Goal: Task Accomplishment & Management: Use online tool/utility

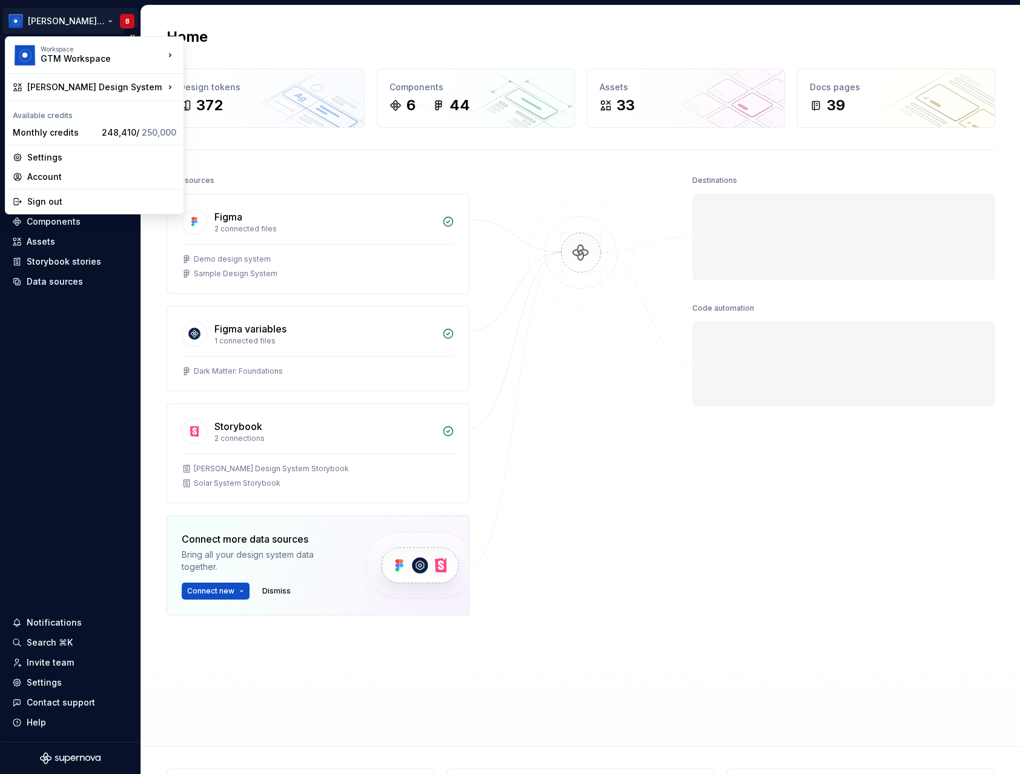
click at [46, 28] on html "[PERSON_NAME] Design System B Version Current draft Home Documentation Analytic…" at bounding box center [510, 387] width 1020 height 774
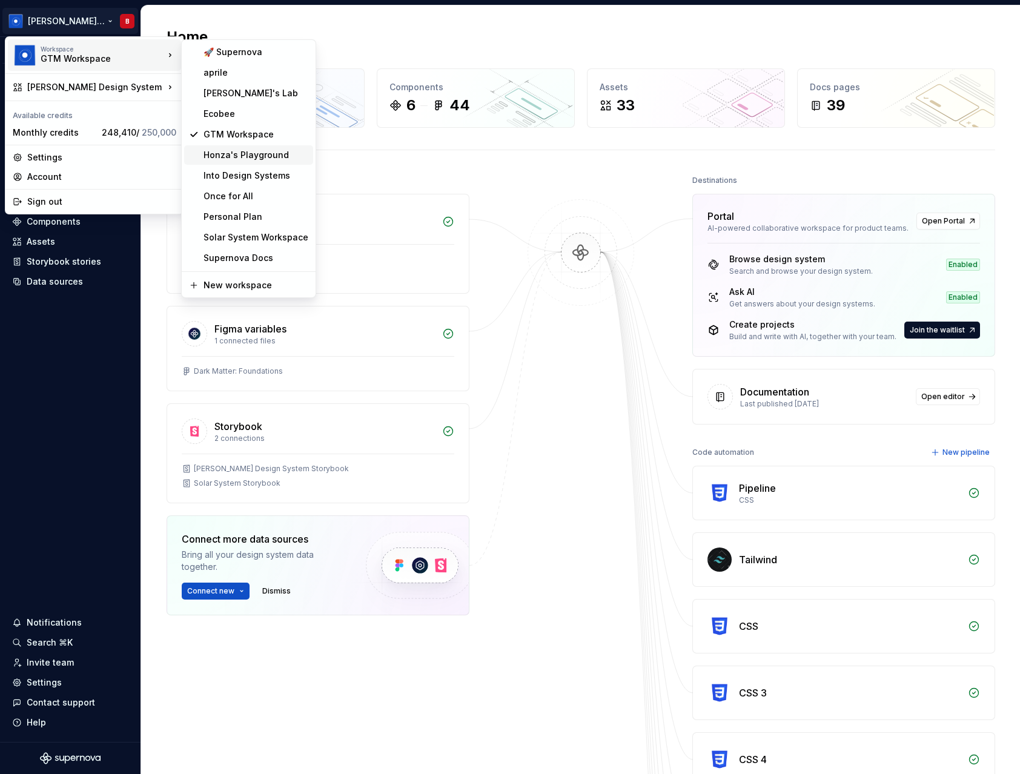
click at [260, 156] on div "Honza's Playground" at bounding box center [256, 155] width 105 height 12
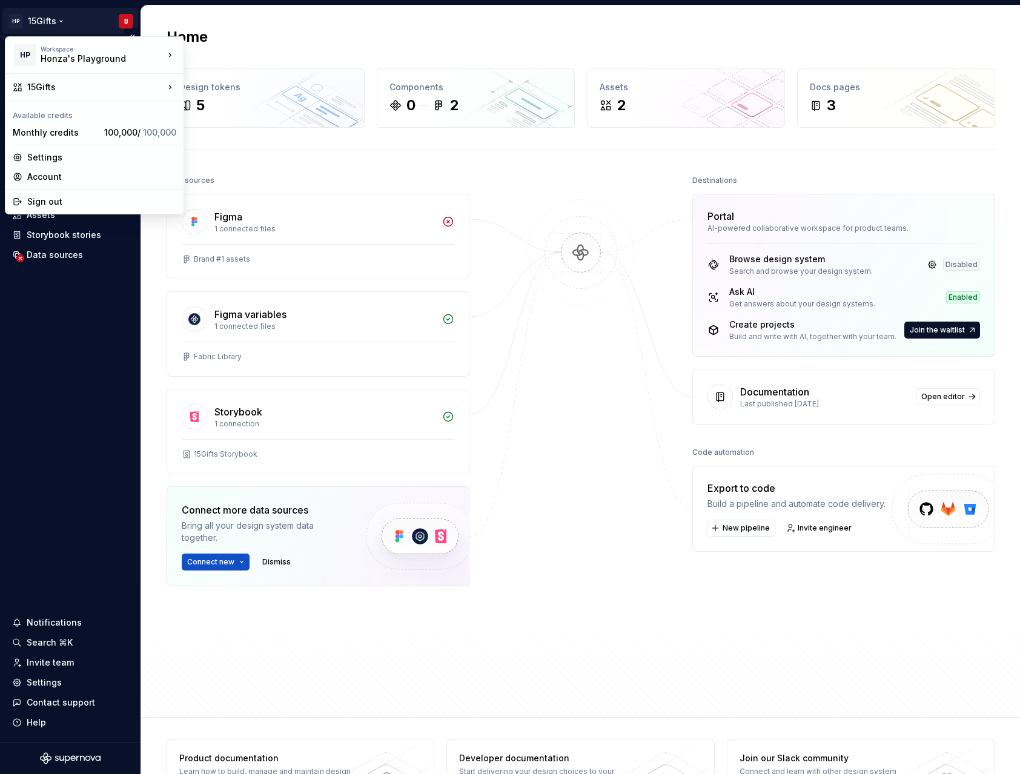
click at [73, 14] on html "HP 15Gifts B Home Documentation Analytics Code automation Dataset Telco Brand #…" at bounding box center [510, 387] width 1020 height 774
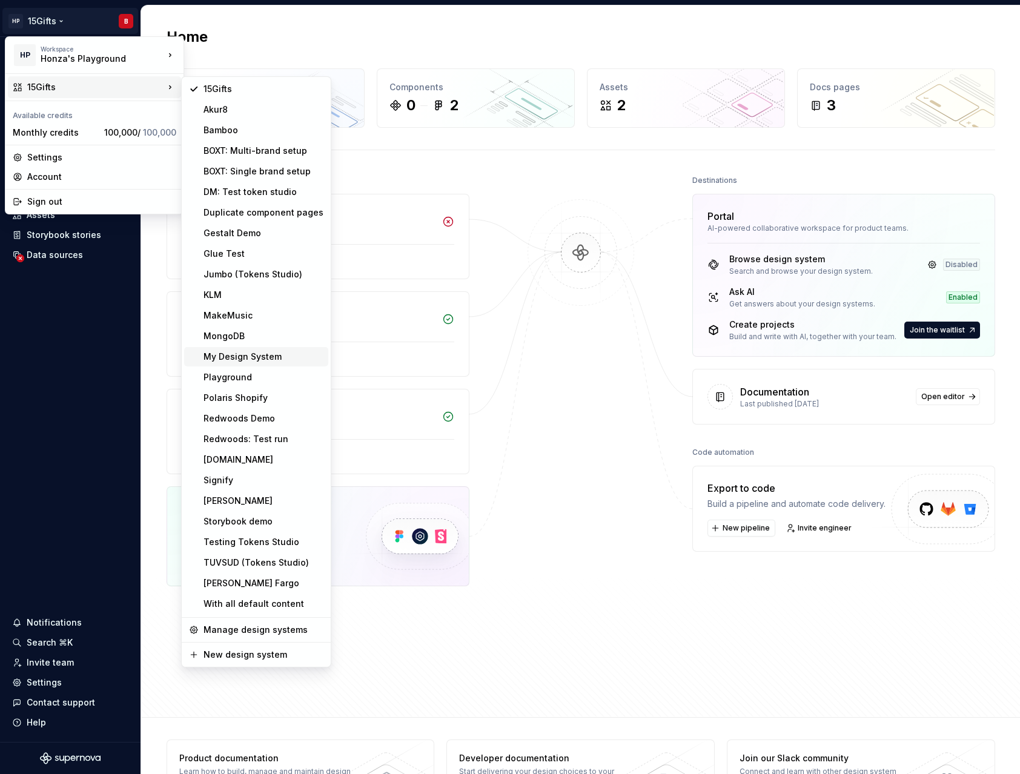
click at [296, 359] on div "My Design System" at bounding box center [264, 357] width 120 height 12
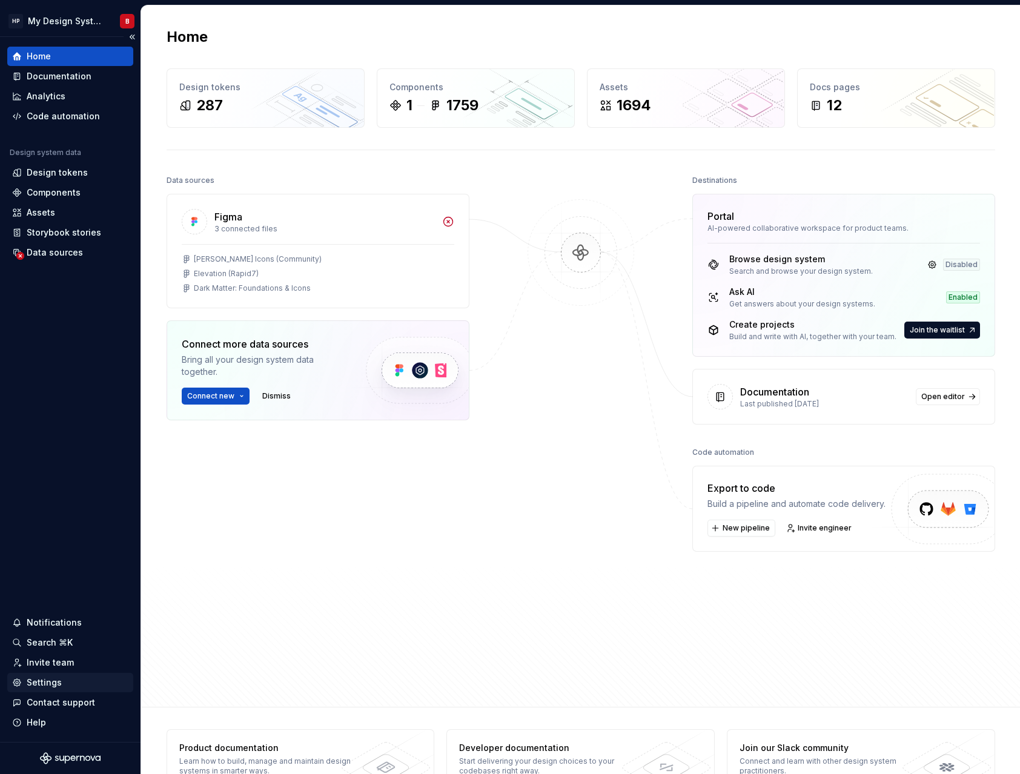
click at [47, 681] on div "Settings" at bounding box center [44, 683] width 35 height 12
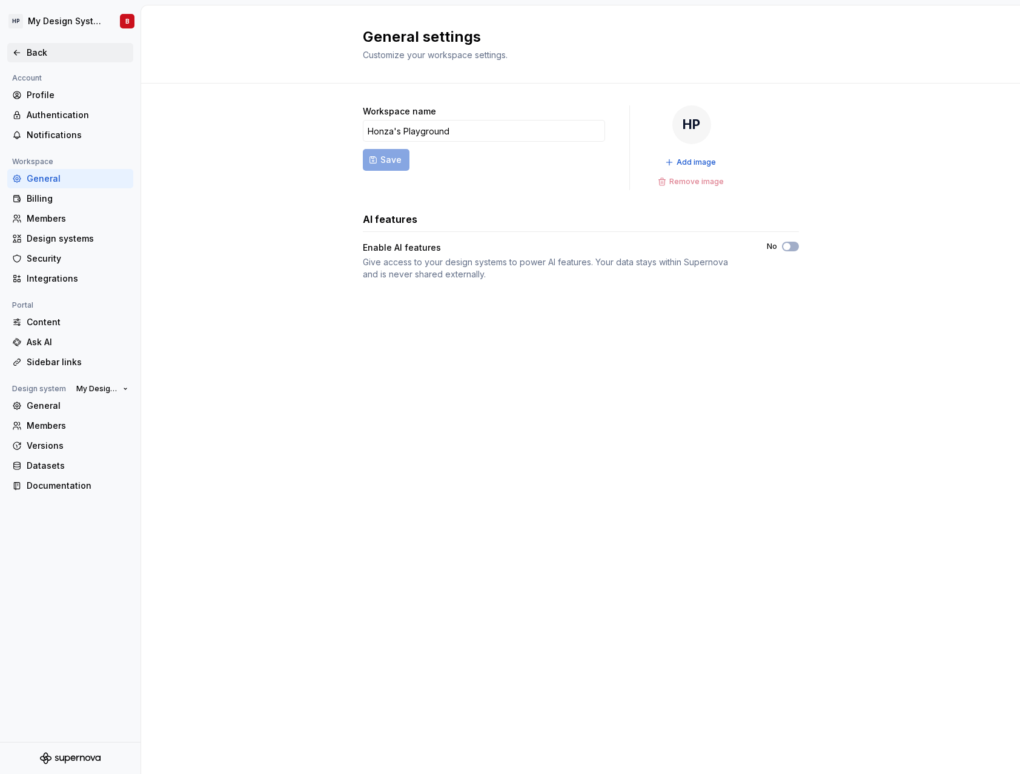
click at [28, 55] on div "Back" at bounding box center [78, 53] width 102 height 12
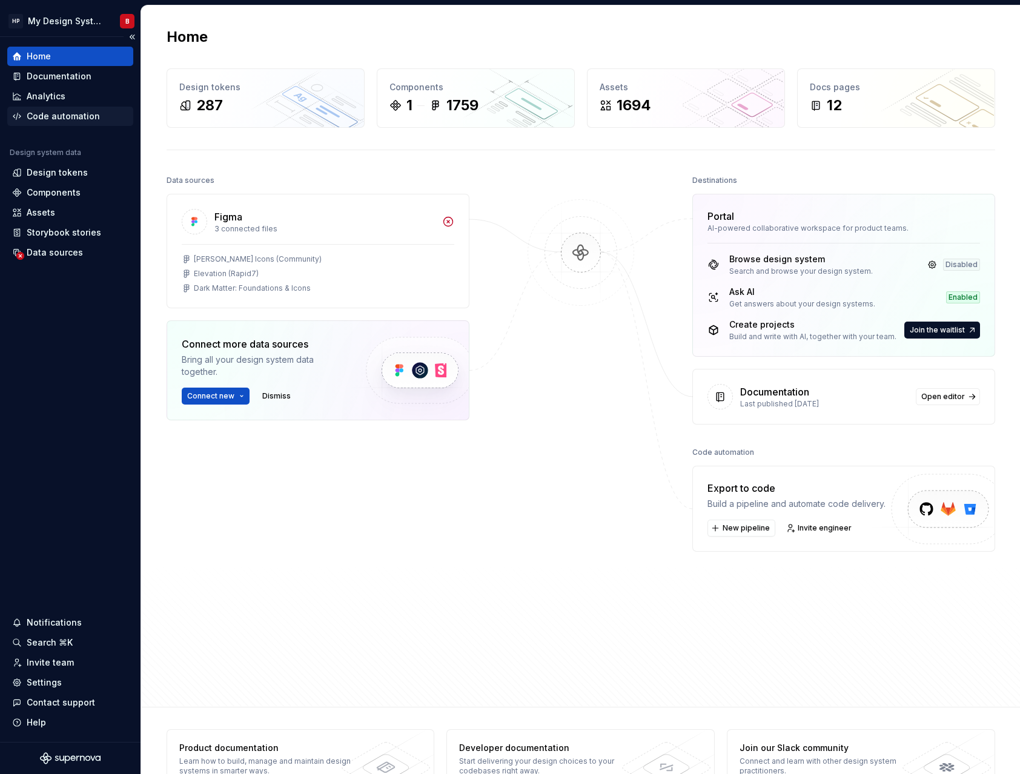
click at [85, 111] on div "Code automation" at bounding box center [63, 116] width 73 height 12
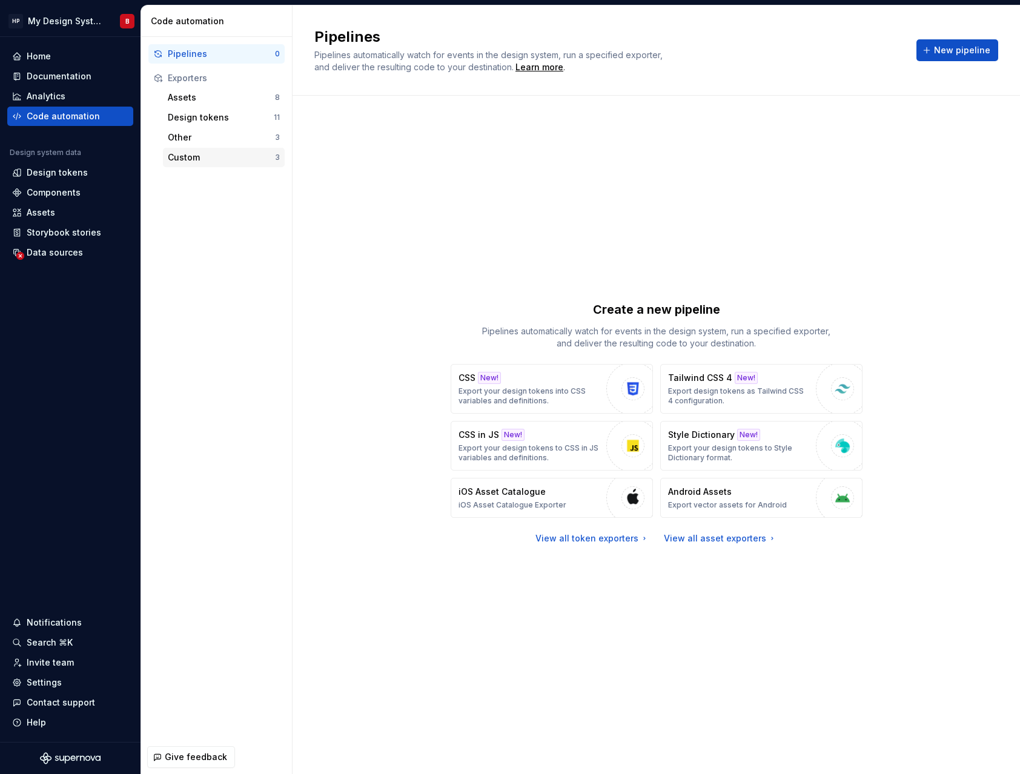
click at [205, 161] on div "Custom" at bounding box center [221, 157] width 107 height 12
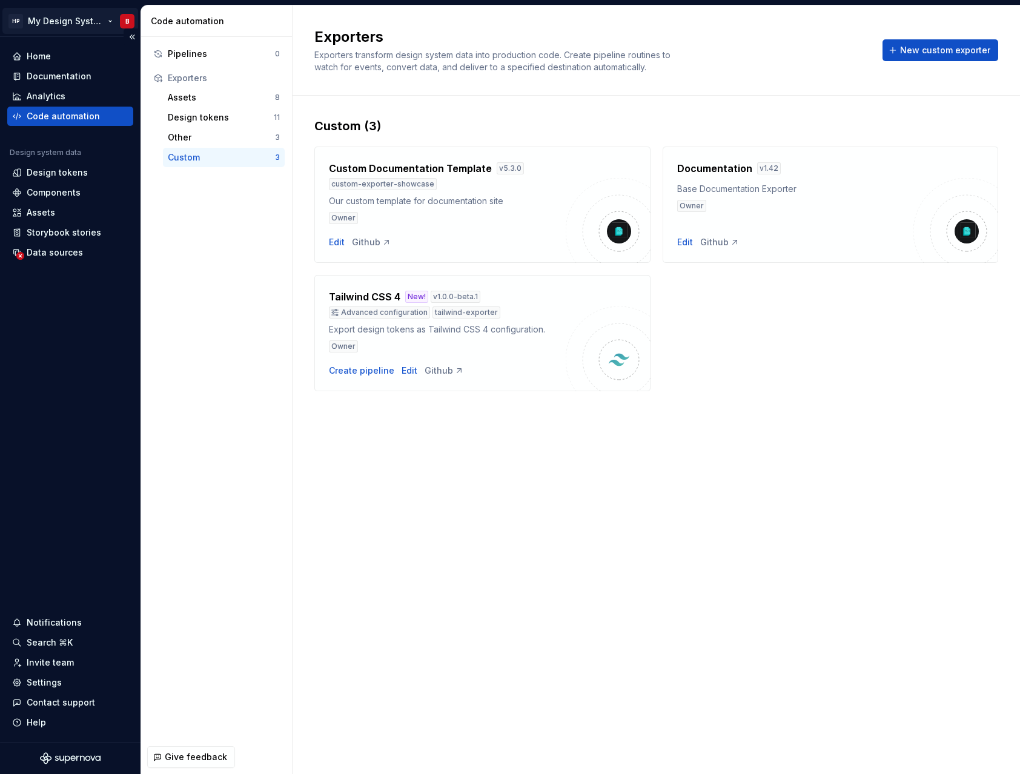
click at [80, 16] on html "HP My Design System B Home Documentation Analytics Code automation Design syste…" at bounding box center [510, 387] width 1020 height 774
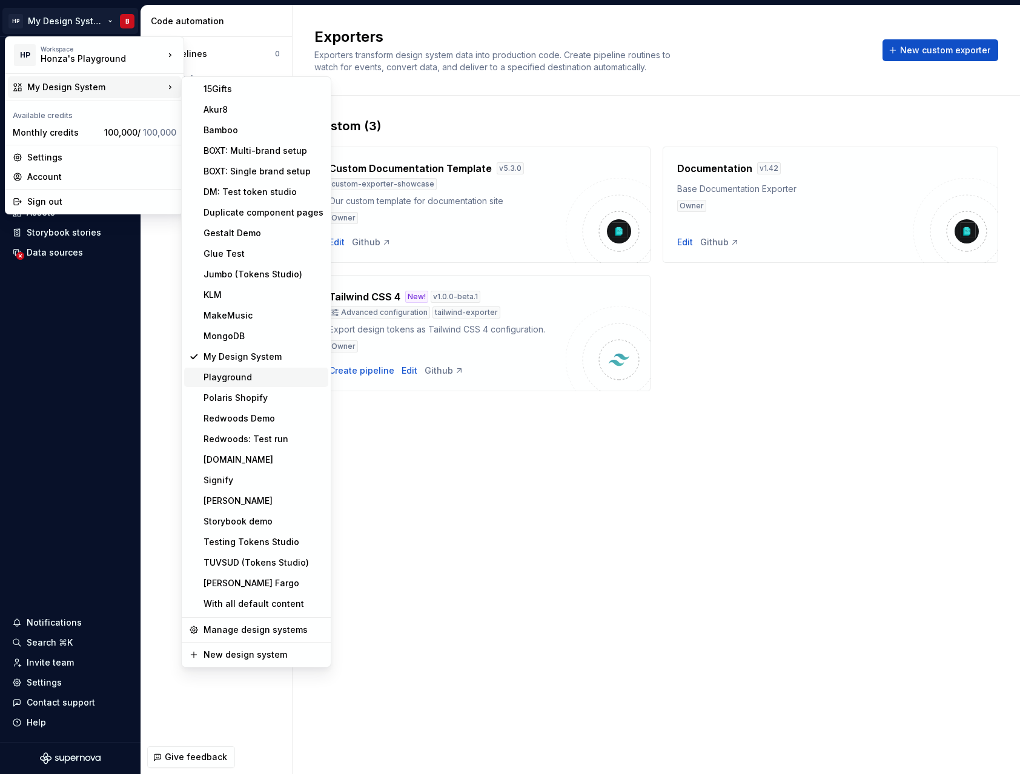
click at [283, 373] on div "Playground" at bounding box center [264, 377] width 120 height 12
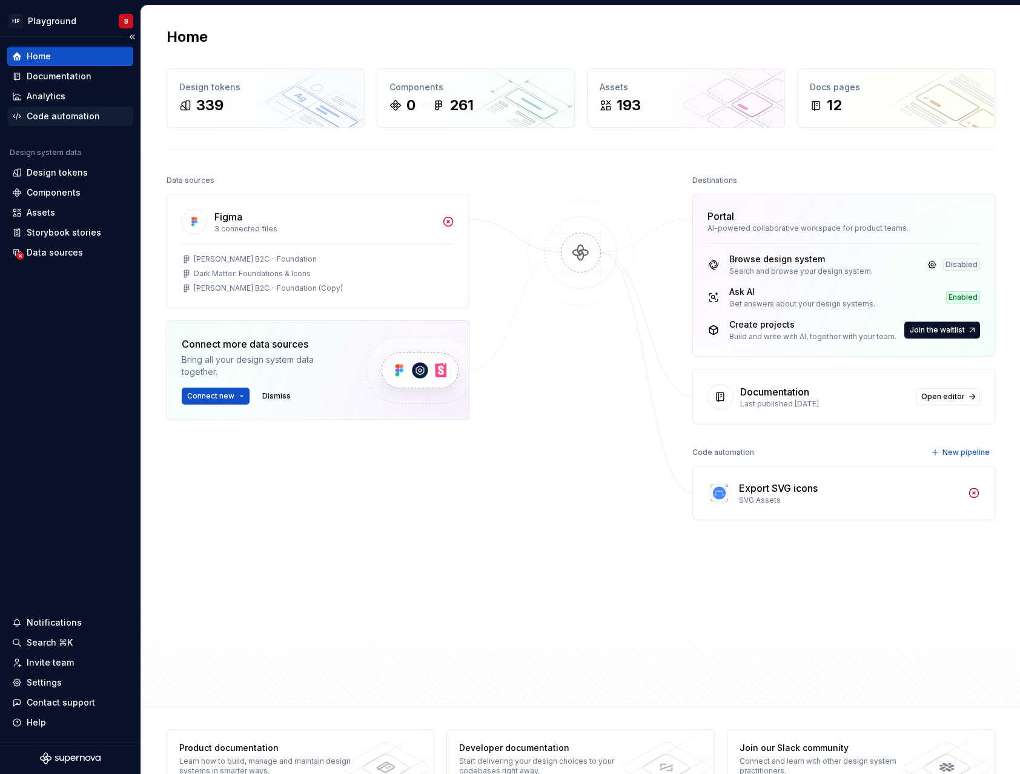
click at [83, 121] on div "Code automation" at bounding box center [63, 116] width 73 height 12
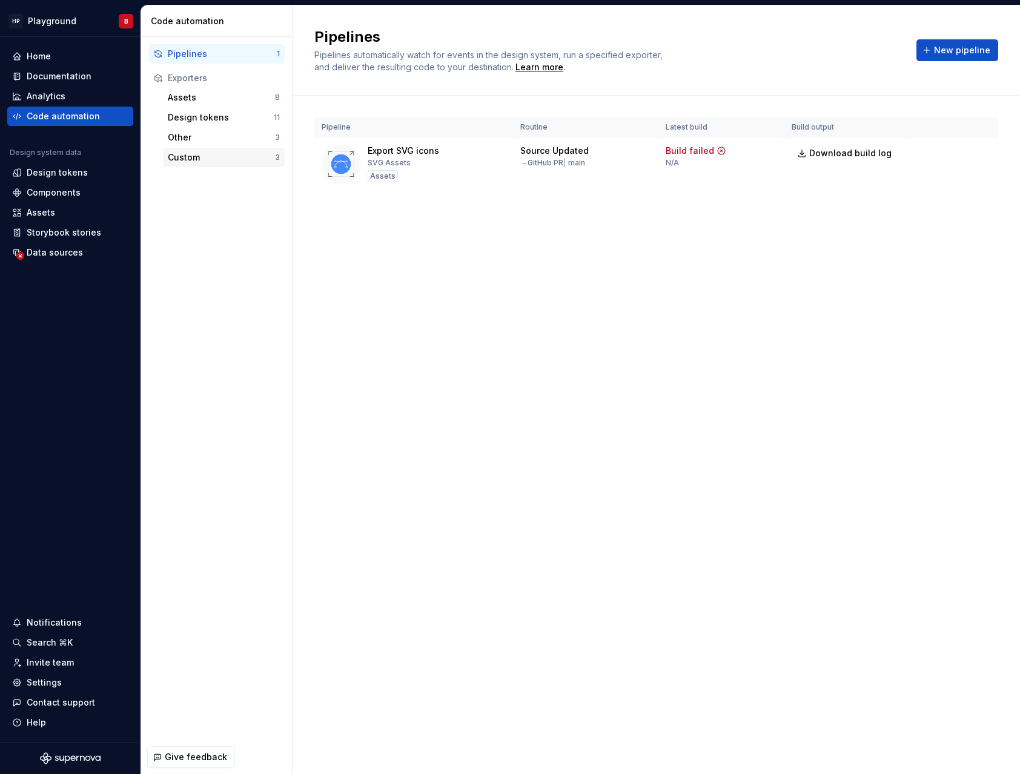
click at [185, 159] on div "Custom" at bounding box center [221, 157] width 107 height 12
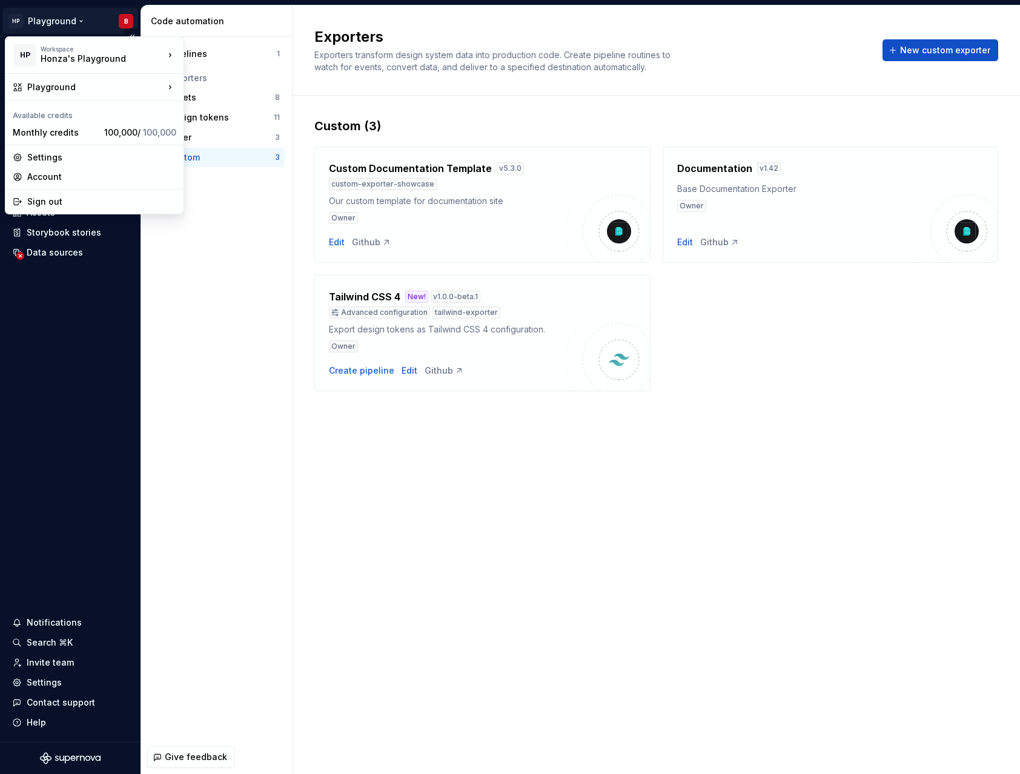
click at [64, 20] on html "HP Playground B Home Documentation Analytics Code automation Design system data…" at bounding box center [510, 387] width 1020 height 774
click at [67, 18] on html "HP Playground B Home Documentation Analytics Code automation Design system data…" at bounding box center [510, 387] width 1020 height 774
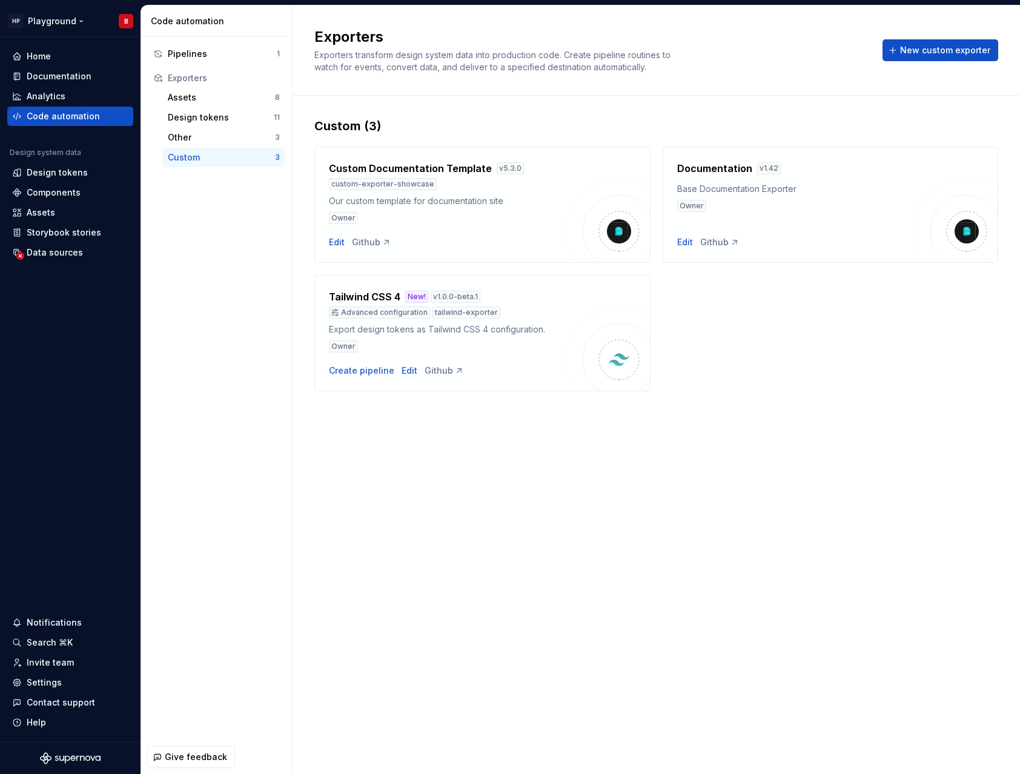
click at [67, 18] on html "HP Playground B Home Documentation Analytics Code automation Design system data…" at bounding box center [510, 387] width 1020 height 774
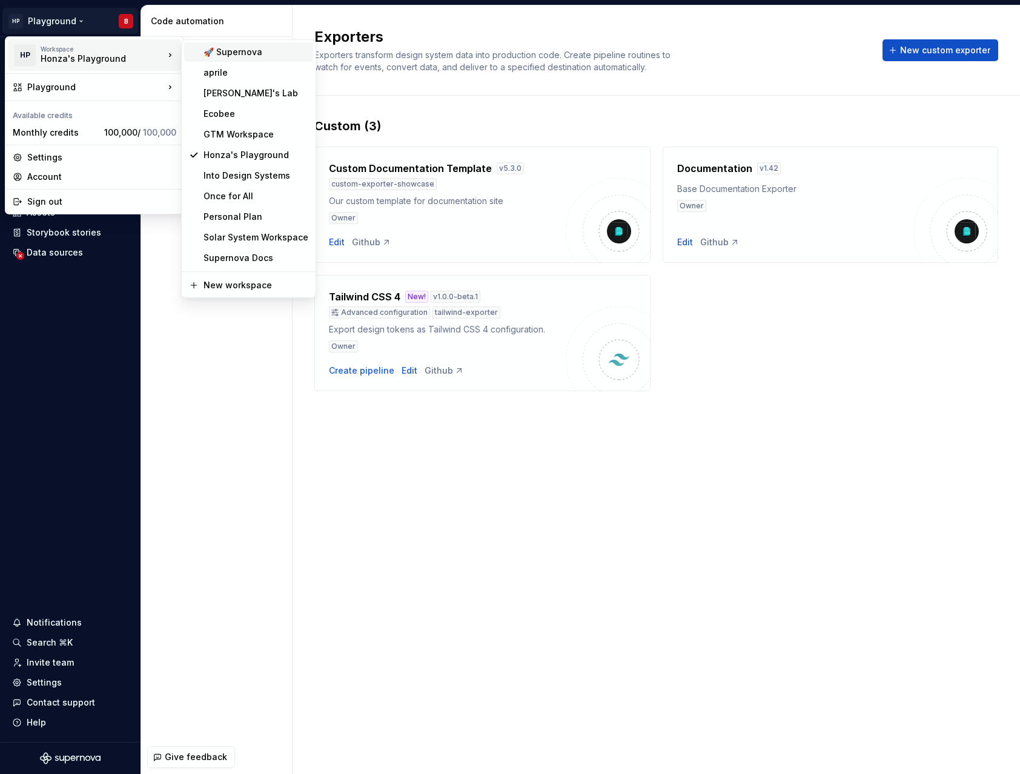
click at [268, 44] on div "🚀 Supernova" at bounding box center [248, 51] width 129 height 19
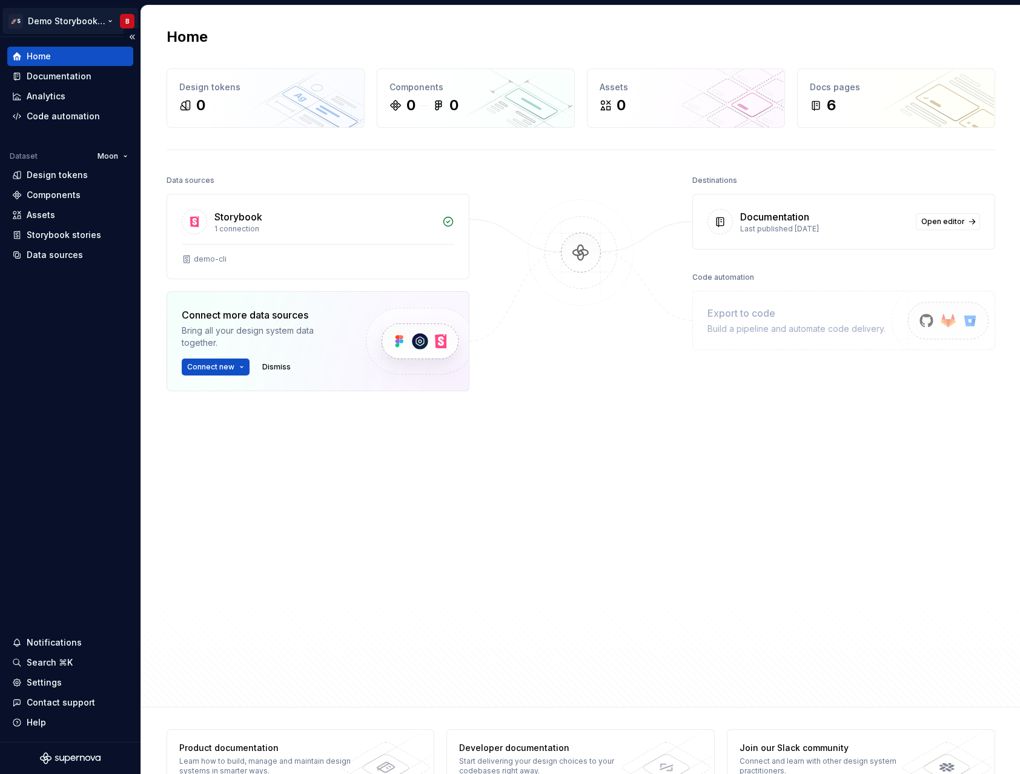
click at [62, 30] on html "🚀S Demo Storybook CLI B Home Documentation Analytics Code automation Dataset Mo…" at bounding box center [510, 387] width 1020 height 774
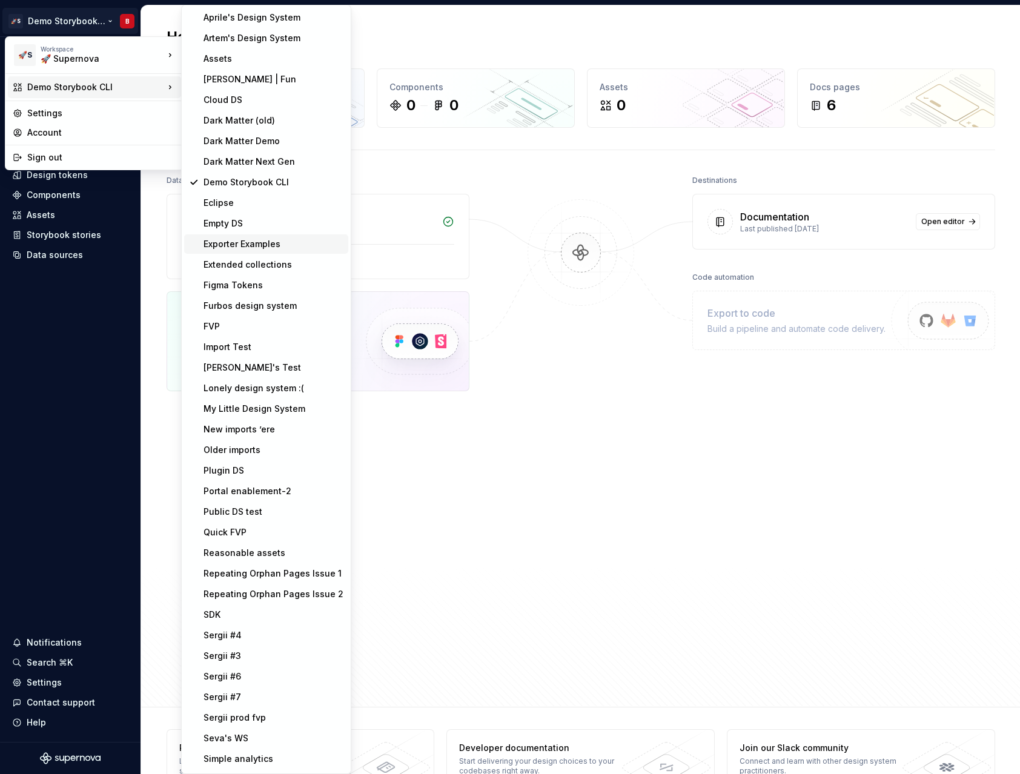
click at [270, 246] on div "Exporter Examples" at bounding box center [274, 244] width 140 height 12
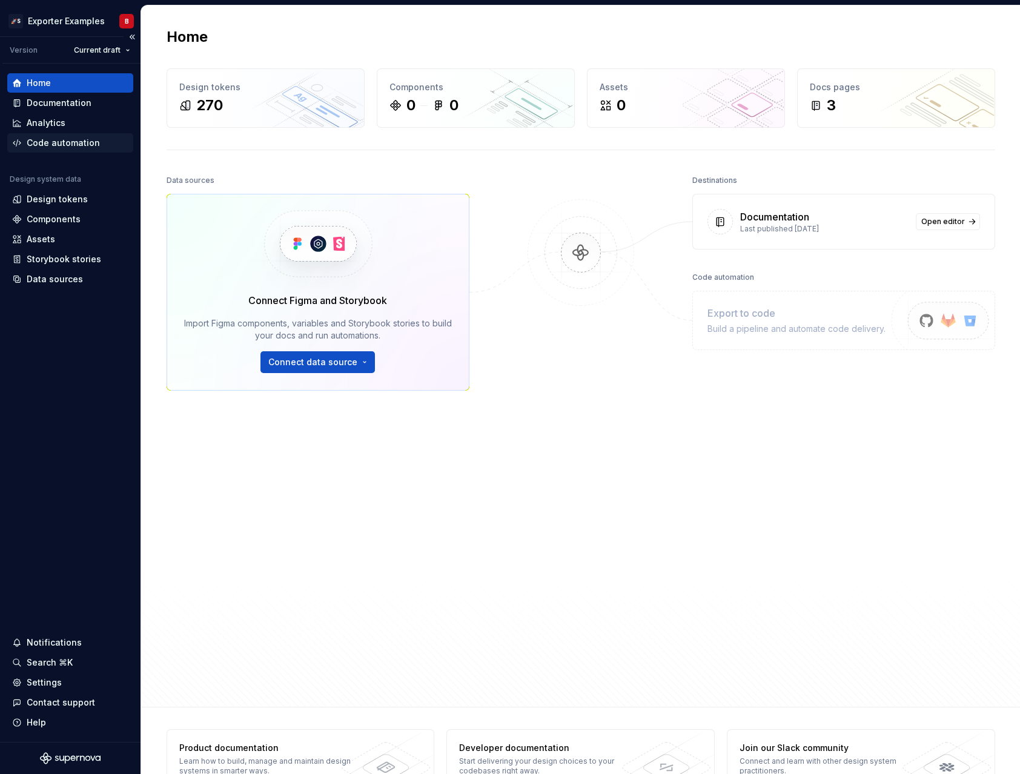
click at [67, 142] on div "Code automation" at bounding box center [63, 143] width 73 height 12
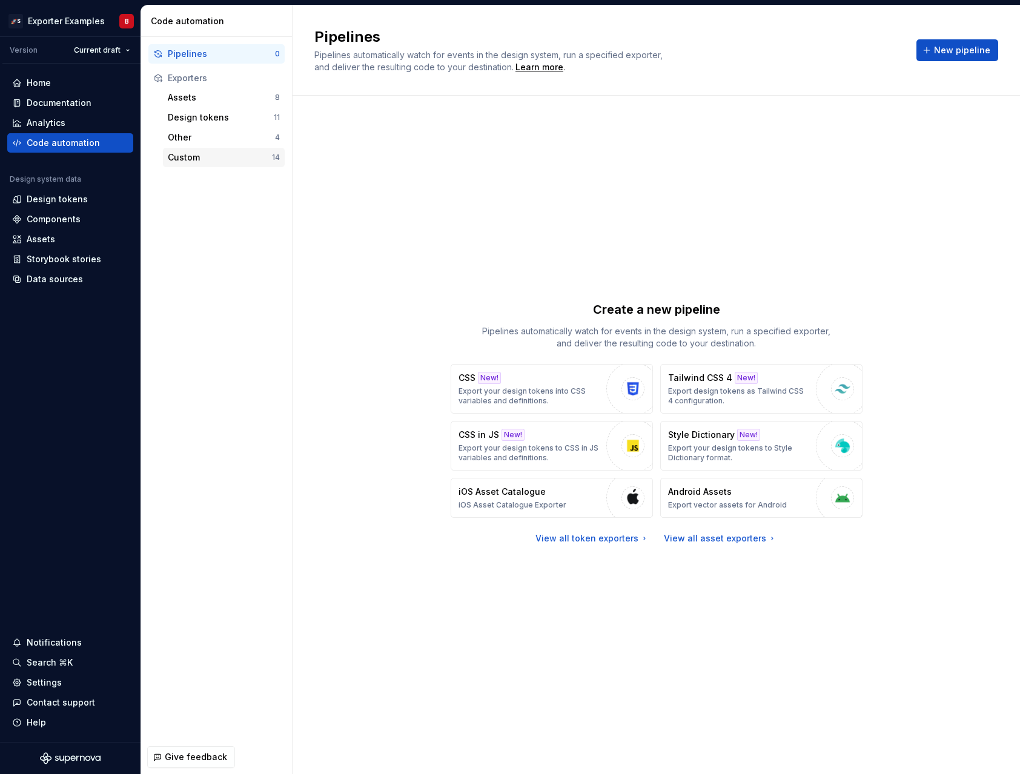
click at [199, 159] on div "Custom" at bounding box center [220, 157] width 104 height 12
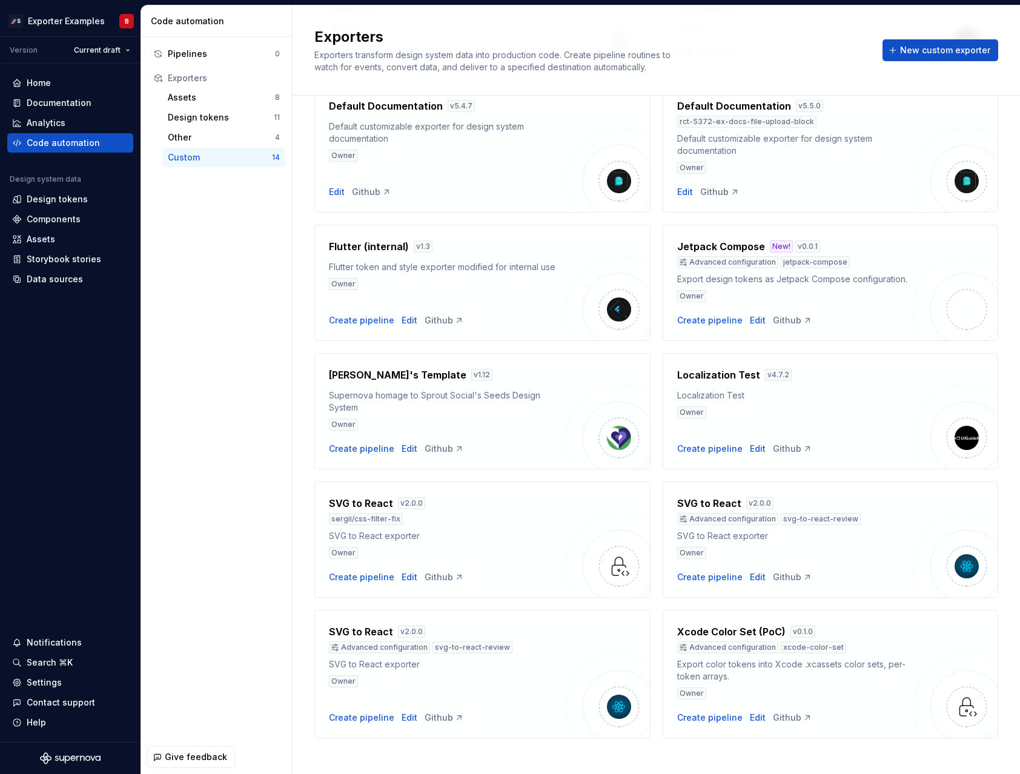
scroll to position [354, 0]
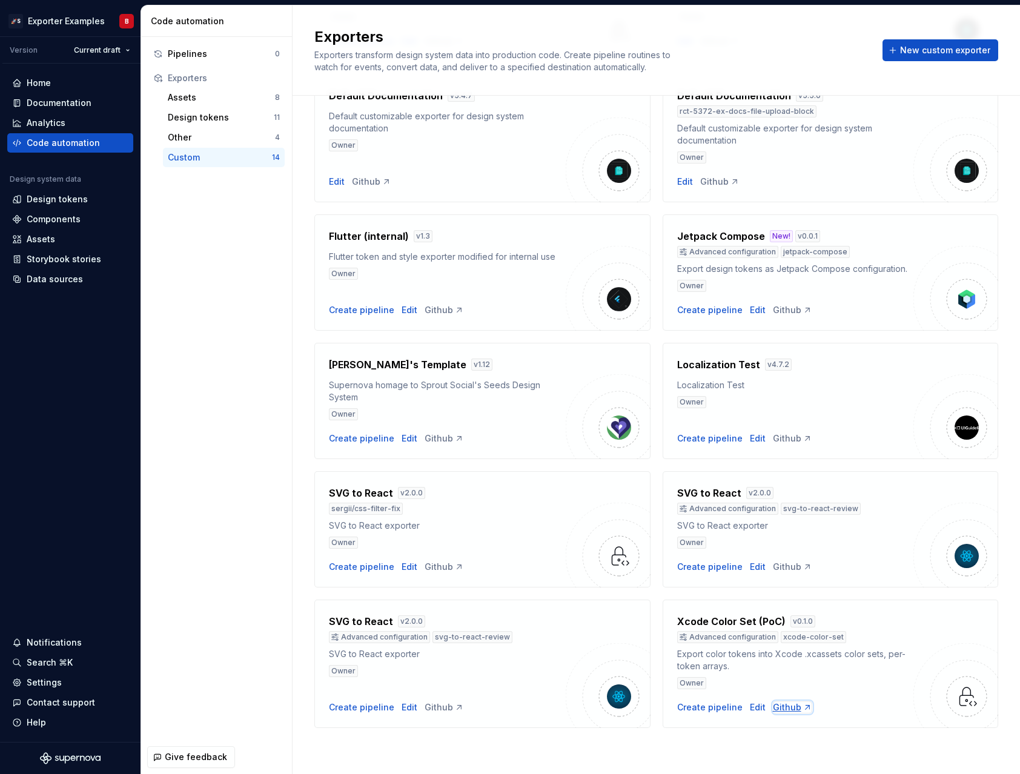
click at [780, 707] on div "Github" at bounding box center [792, 707] width 39 height 12
click at [771, 666] on div "Export color tokens into Xcode .xcassets color sets, per-token arrays." at bounding box center [795, 660] width 237 height 24
click at [251, 56] on div "Pipelines" at bounding box center [221, 54] width 107 height 12
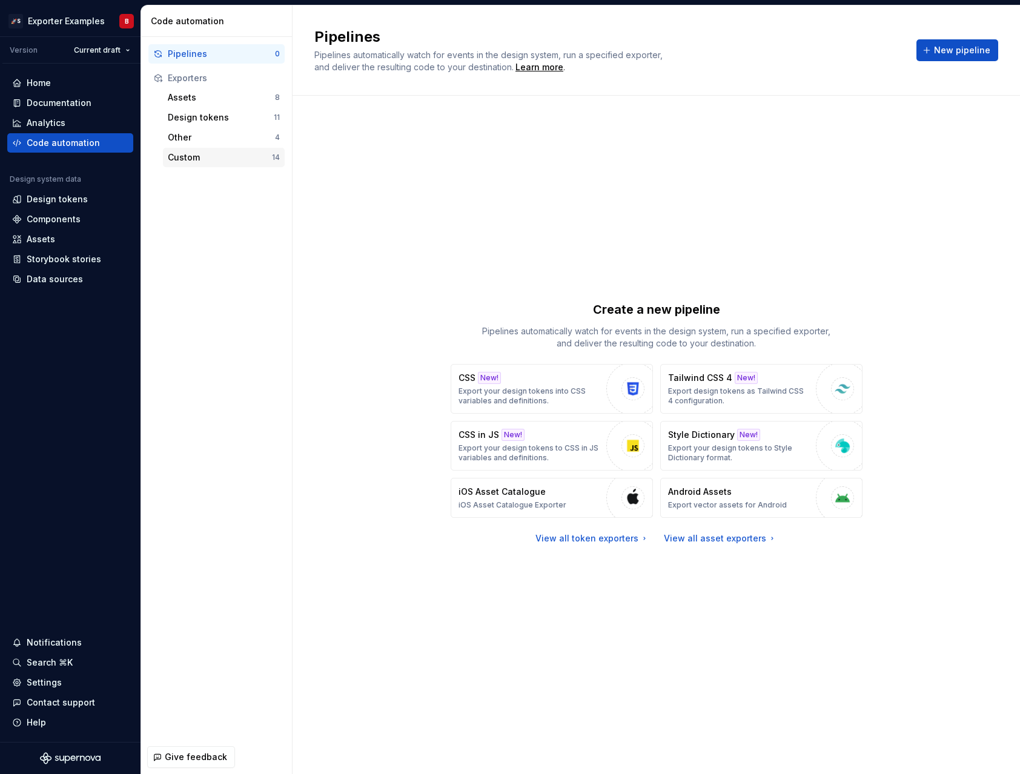
click at [232, 158] on div "Custom" at bounding box center [220, 157] width 104 height 12
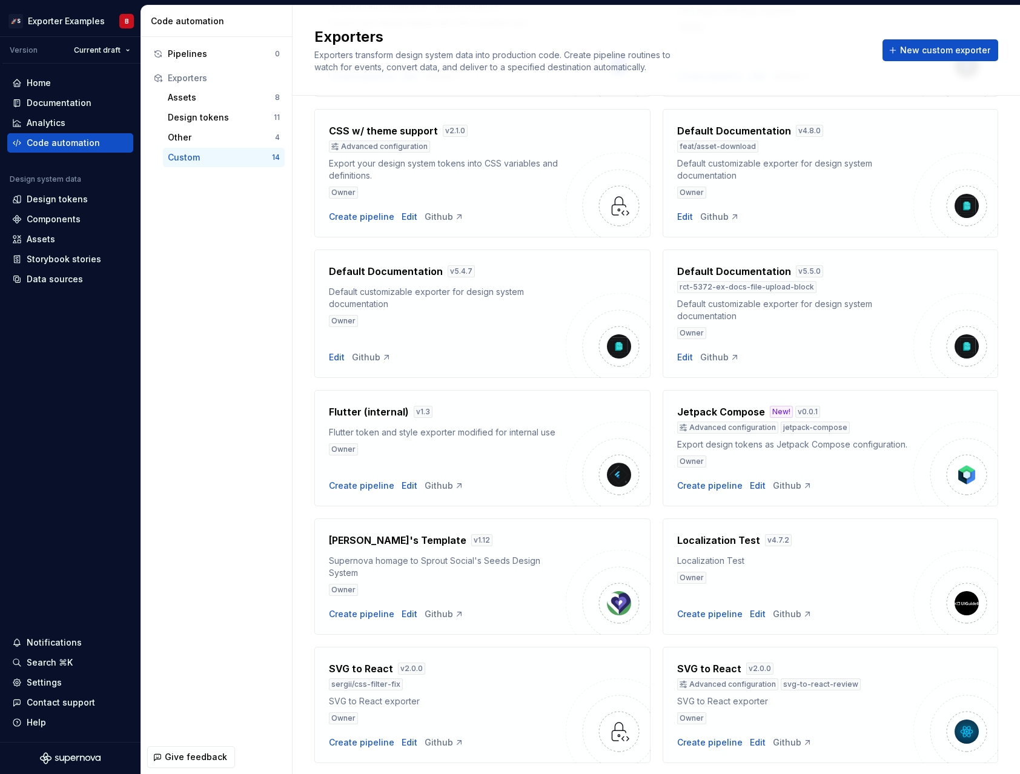
scroll to position [354, 0]
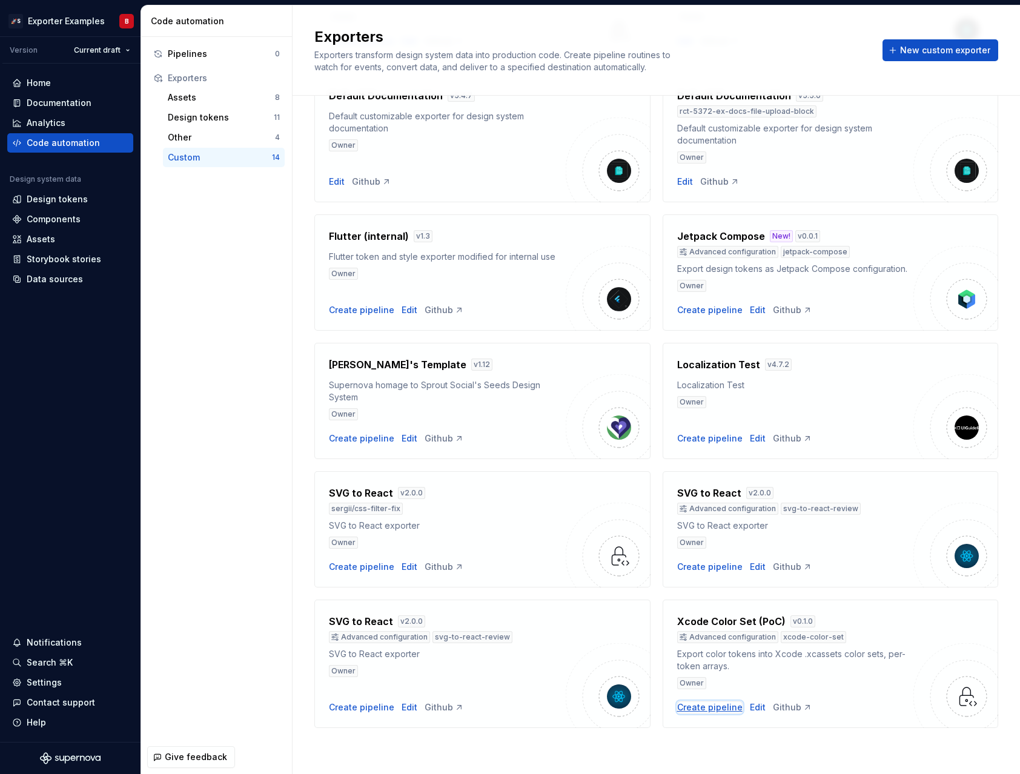
click at [723, 710] on div "Create pipeline" at bounding box center [709, 707] width 65 height 12
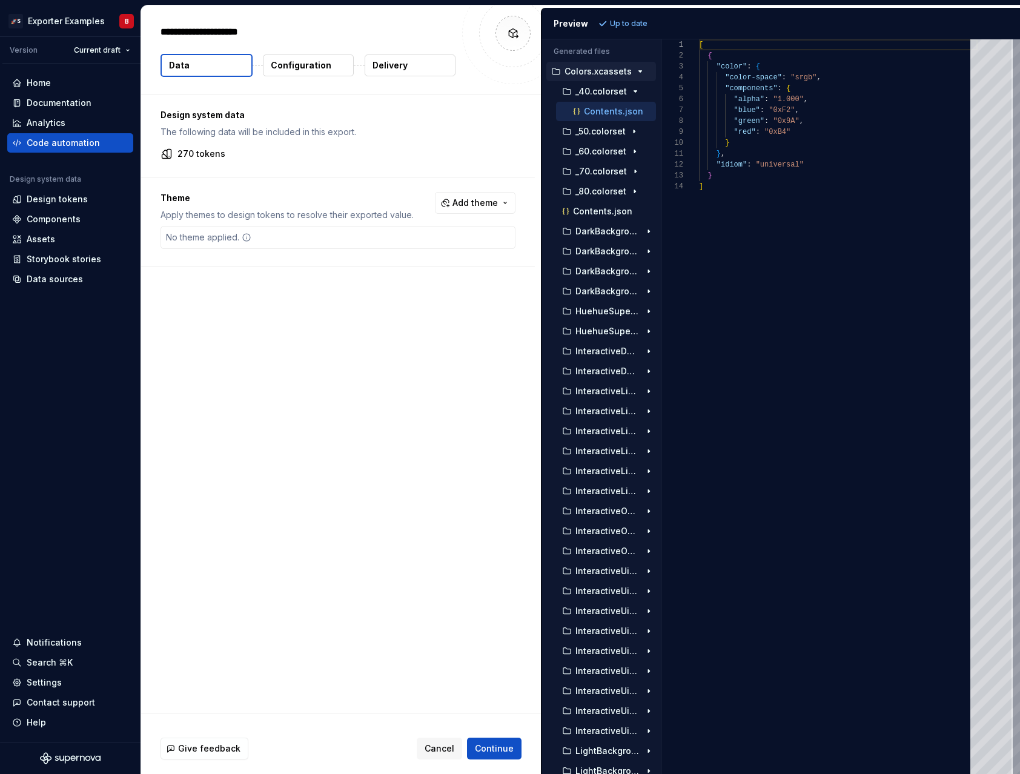
type textarea "*"
click at [485, 208] on span "Add theme" at bounding box center [474, 203] width 45 height 12
click at [485, 208] on html "🚀S Exporter Examples B Version Current draft Home Documentation Analytics Code …" at bounding box center [510, 387] width 1020 height 774
click at [594, 250] on p "DarkBackground02.colorset" at bounding box center [607, 252] width 65 height 10
click at [595, 273] on p "Contents.json" at bounding box center [613, 272] width 59 height 10
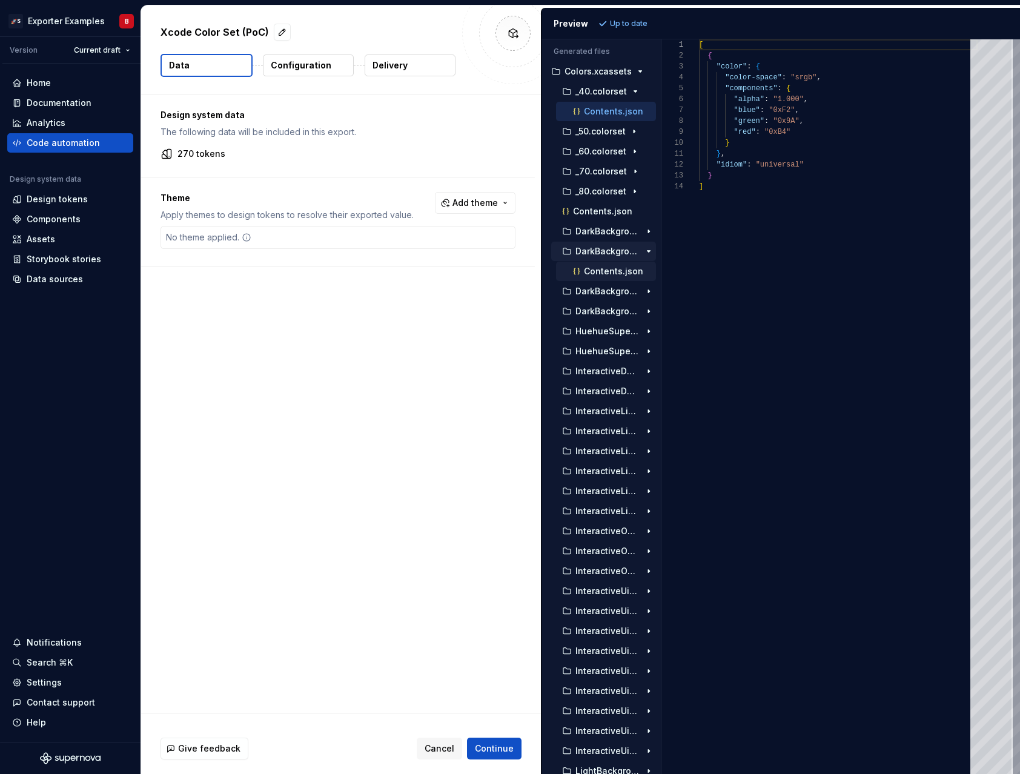
scroll to position [109, 0]
click at [596, 254] on p "DarkBackground02.colorset" at bounding box center [607, 252] width 65 height 10
click at [629, 71] on div "Colors.xcassets" at bounding box center [602, 72] width 107 height 10
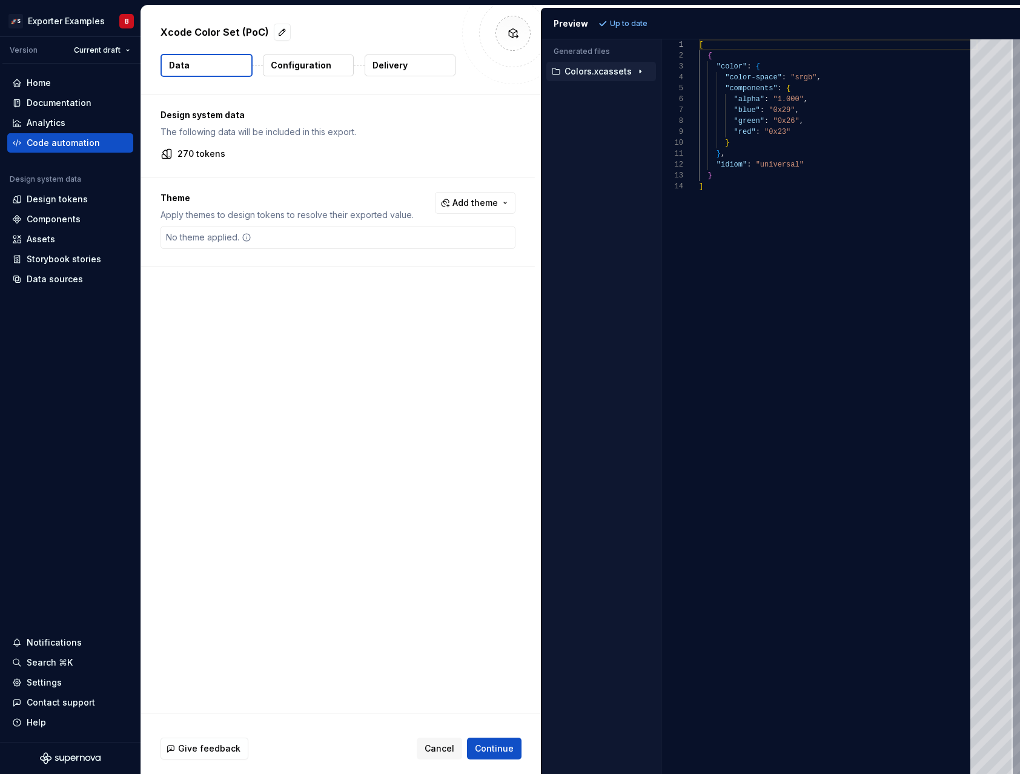
click at [629, 71] on div "Colors.xcassets" at bounding box center [602, 72] width 107 height 10
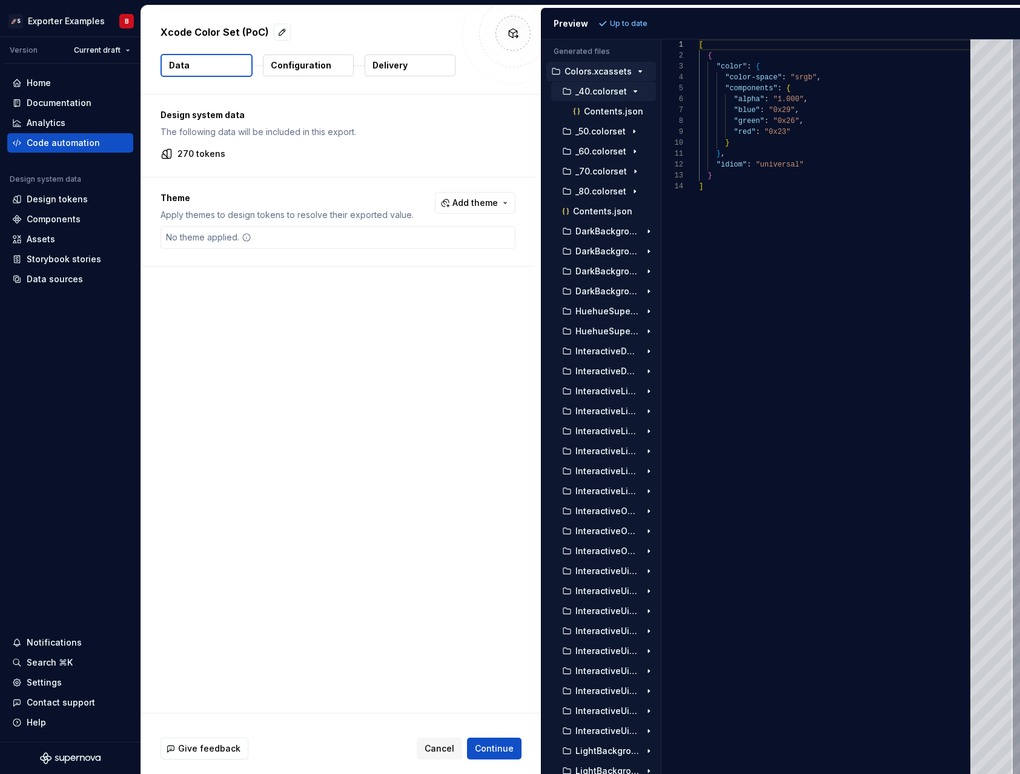
click at [632, 93] on icon "button" at bounding box center [636, 92] width 10 height 10
click at [602, 434] on p "InteractiveUiElementsWarningDark.colorset" at bounding box center [607, 432] width 65 height 10
click at [602, 450] on p "Contents.json" at bounding box center [613, 452] width 59 height 10
click at [602, 433] on p "InteractiveUiElementsWarningDark.colorset" at bounding box center [607, 432] width 65 height 10
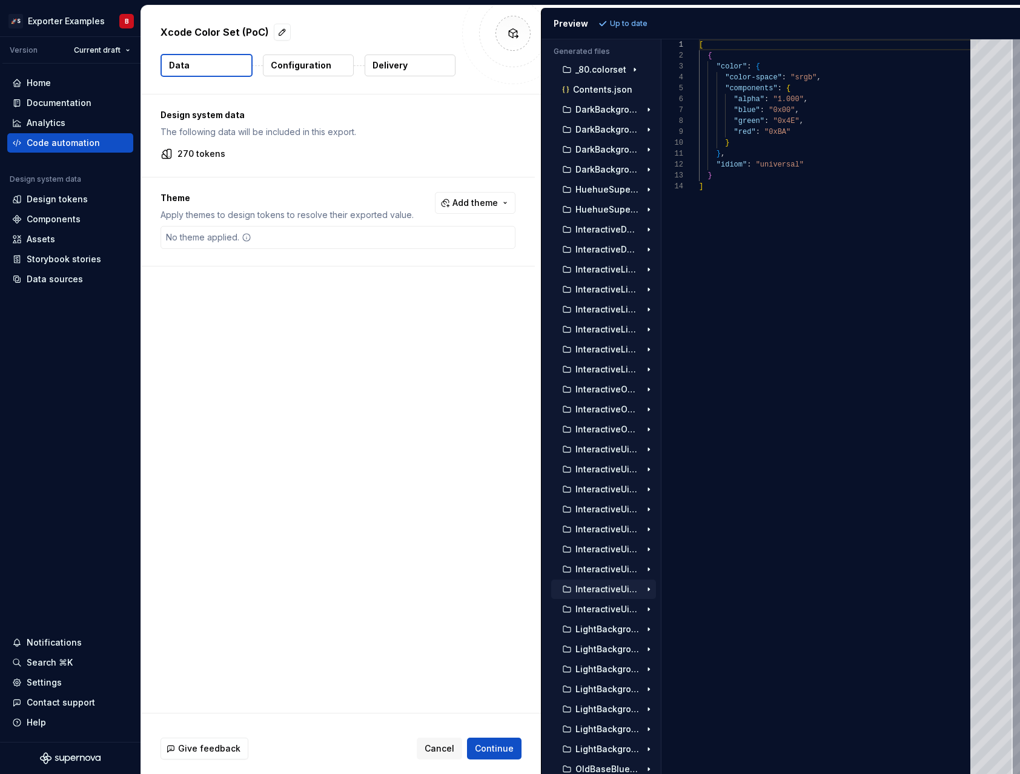
scroll to position [0, 0]
click at [602, 256] on p "DarkBackground03.colorset" at bounding box center [607, 252] width 65 height 10
click at [600, 276] on p "Contents.json" at bounding box center [613, 272] width 59 height 10
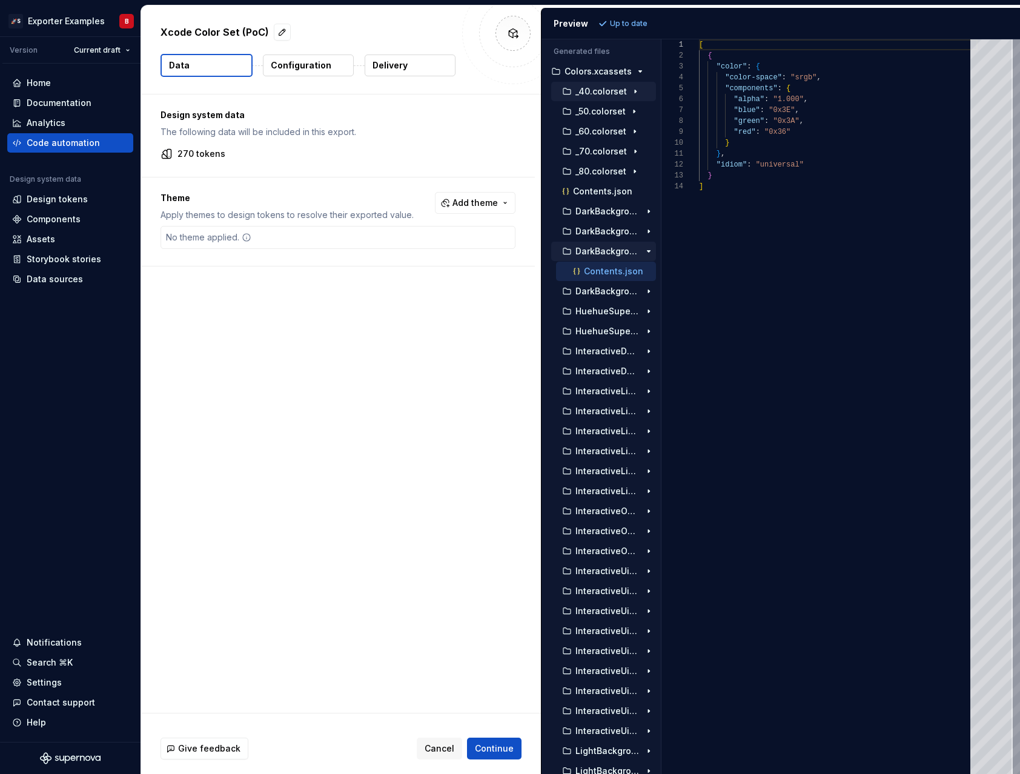
click at [597, 253] on p "DarkBackground03.colorset" at bounding box center [607, 252] width 65 height 10
click at [605, 88] on p "_40.colorset" at bounding box center [600, 92] width 51 height 10
click at [603, 117] on div "Contents.json" at bounding box center [613, 111] width 85 height 12
click at [600, 134] on p "_50.colorset" at bounding box center [600, 132] width 50 height 10
click at [600, 154] on p "Contents.json" at bounding box center [613, 152] width 59 height 10
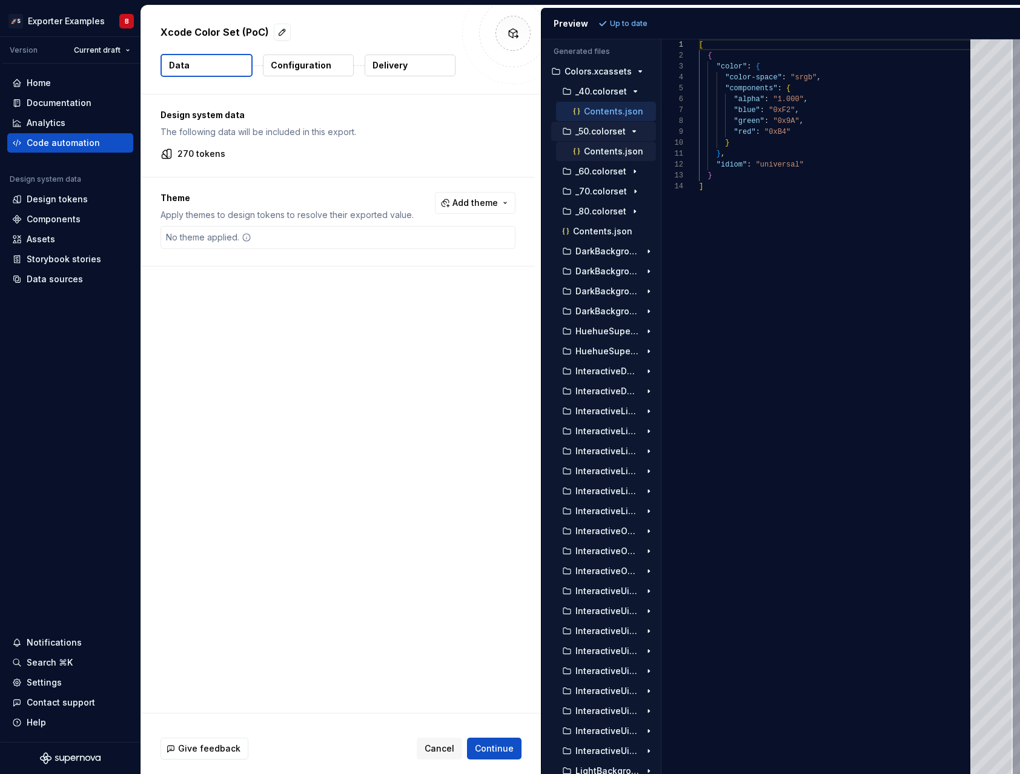
type textarea "**********"
click at [495, 522] on div "Design system data The following data will be included in this export. 270 toke…" at bounding box center [341, 403] width 400 height 618
click at [88, 204] on div "Design tokens" at bounding box center [70, 199] width 116 height 12
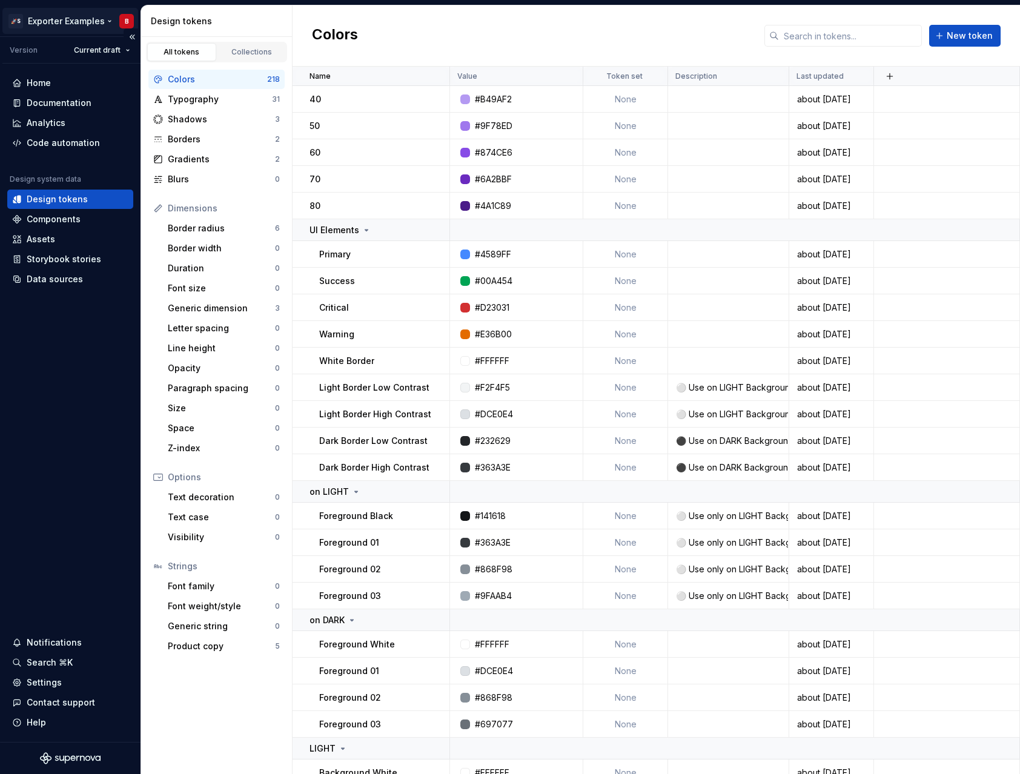
click at [65, 21] on html "🚀S Exporter Examples B Version Current draft Home Documentation Analytics Code …" at bounding box center [510, 387] width 1020 height 774
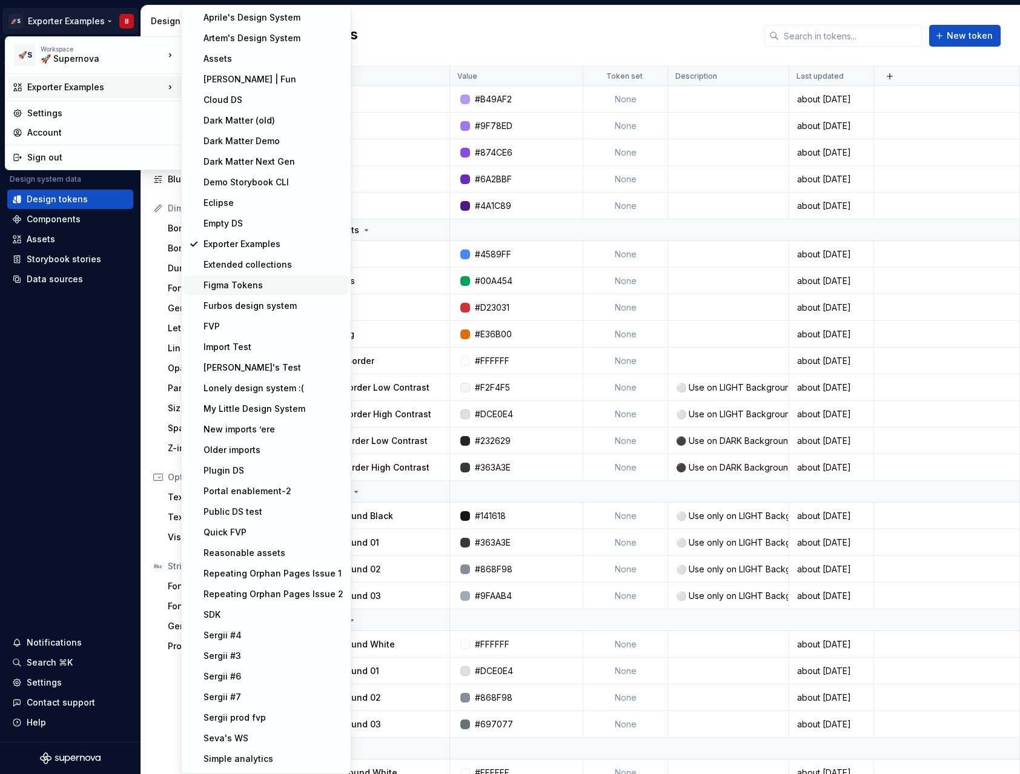
scroll to position [121, 0]
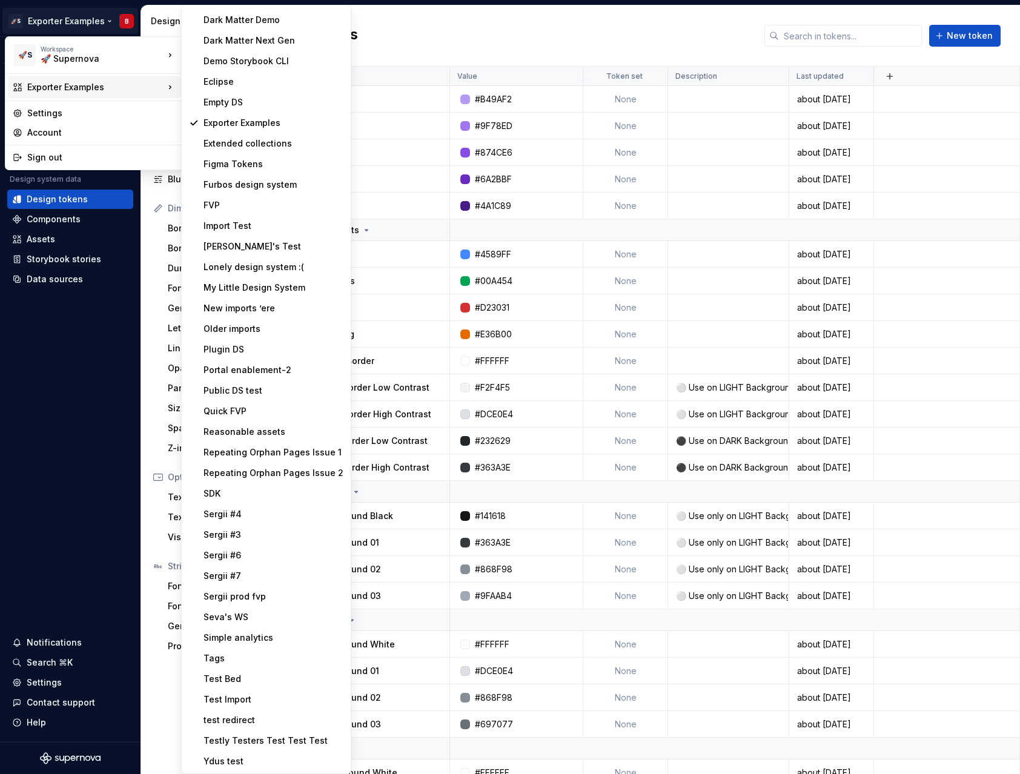
click at [36, 521] on html "🚀S Exporter Examples B Version Current draft Home Documentation Analytics Code …" at bounding box center [510, 387] width 1020 height 774
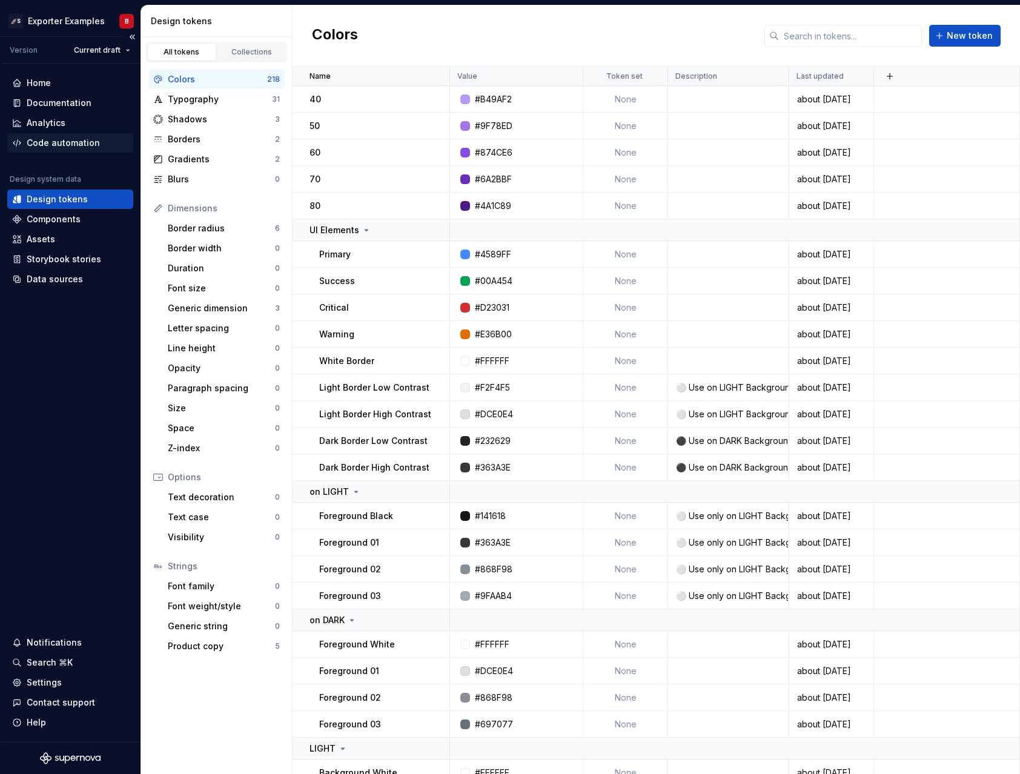
click at [74, 138] on div "Code automation" at bounding box center [63, 143] width 73 height 12
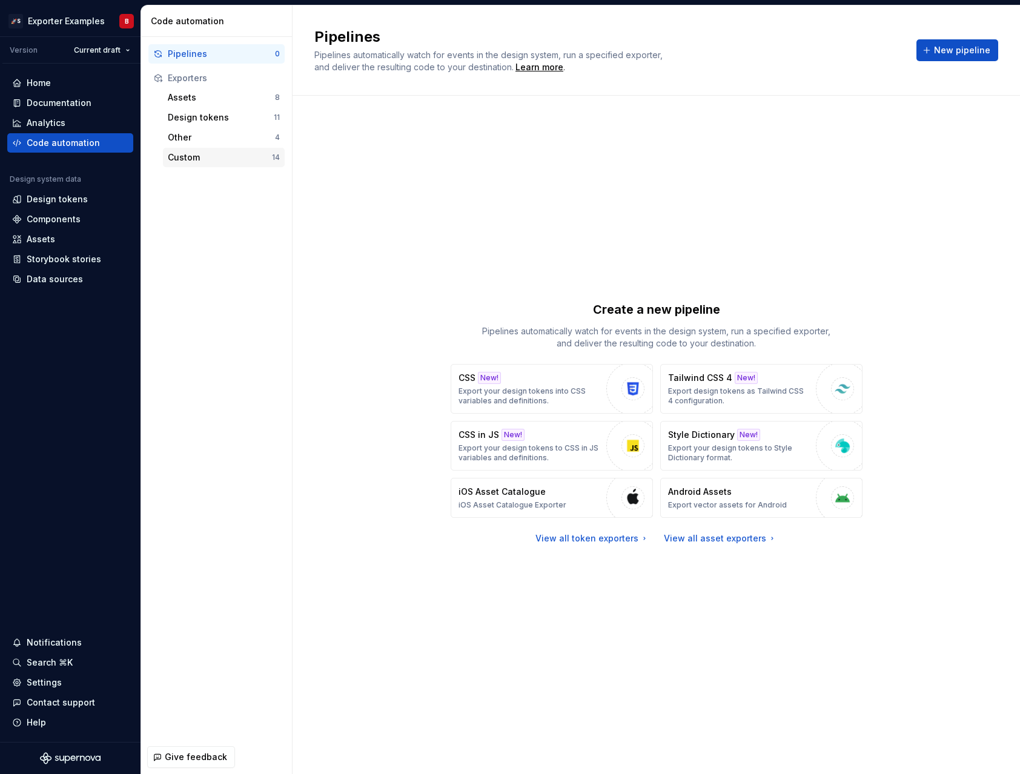
click at [238, 156] on div "Custom" at bounding box center [220, 157] width 104 height 12
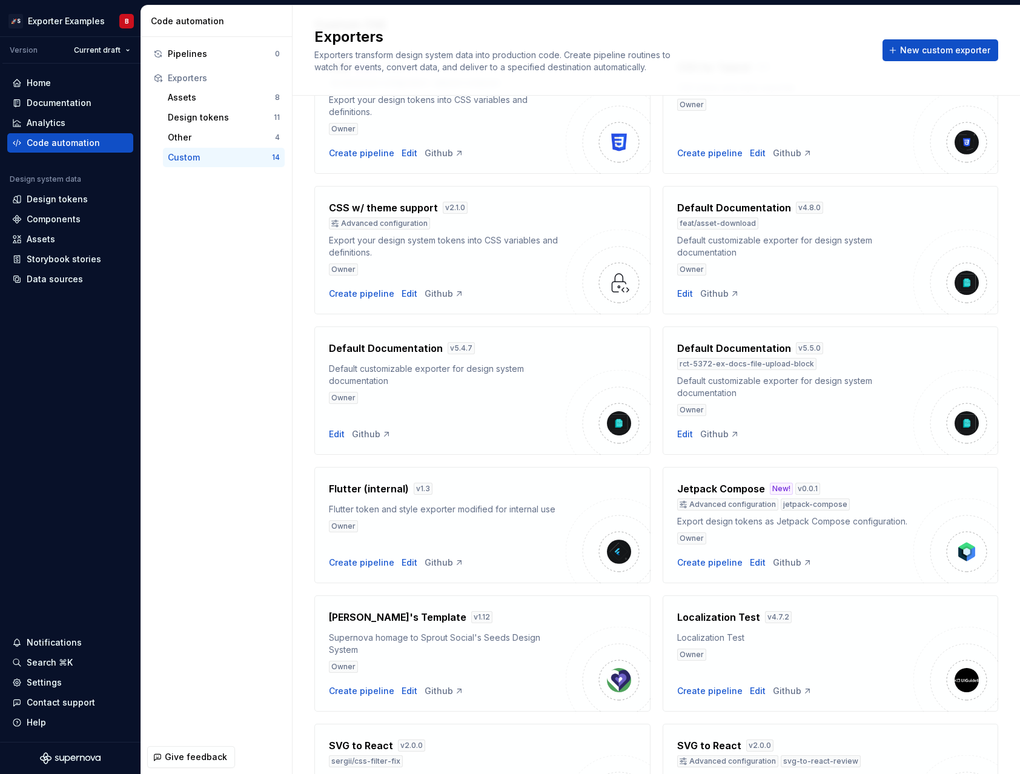
scroll to position [354, 0]
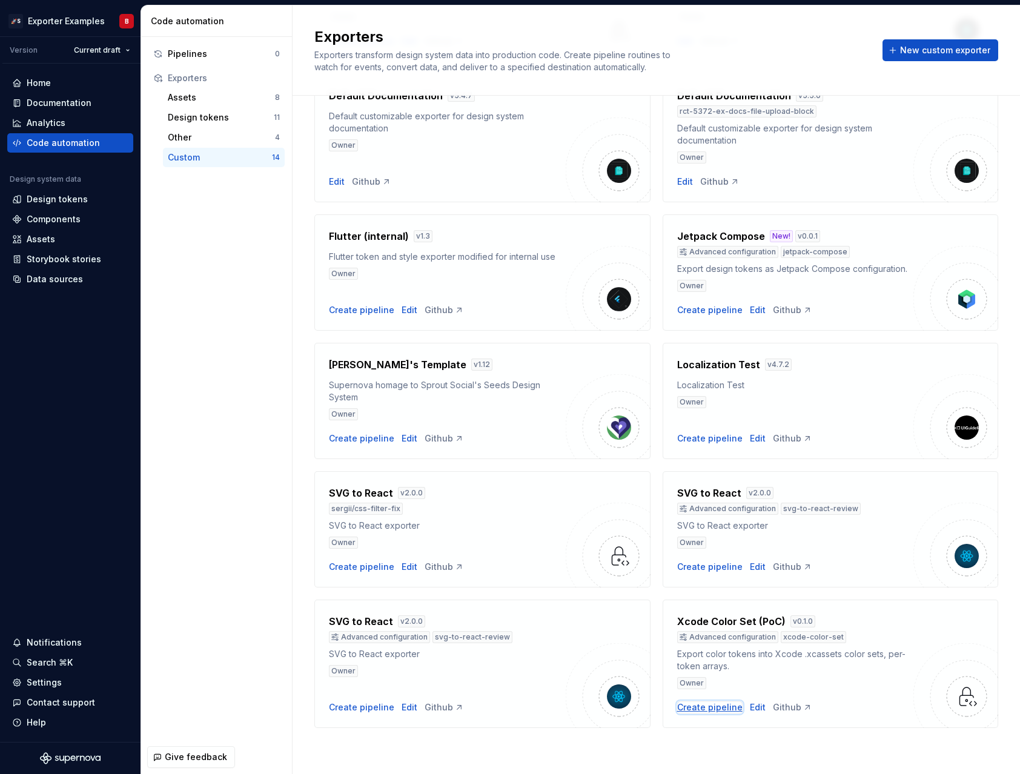
click at [720, 709] on div "Create pipeline" at bounding box center [709, 707] width 65 height 12
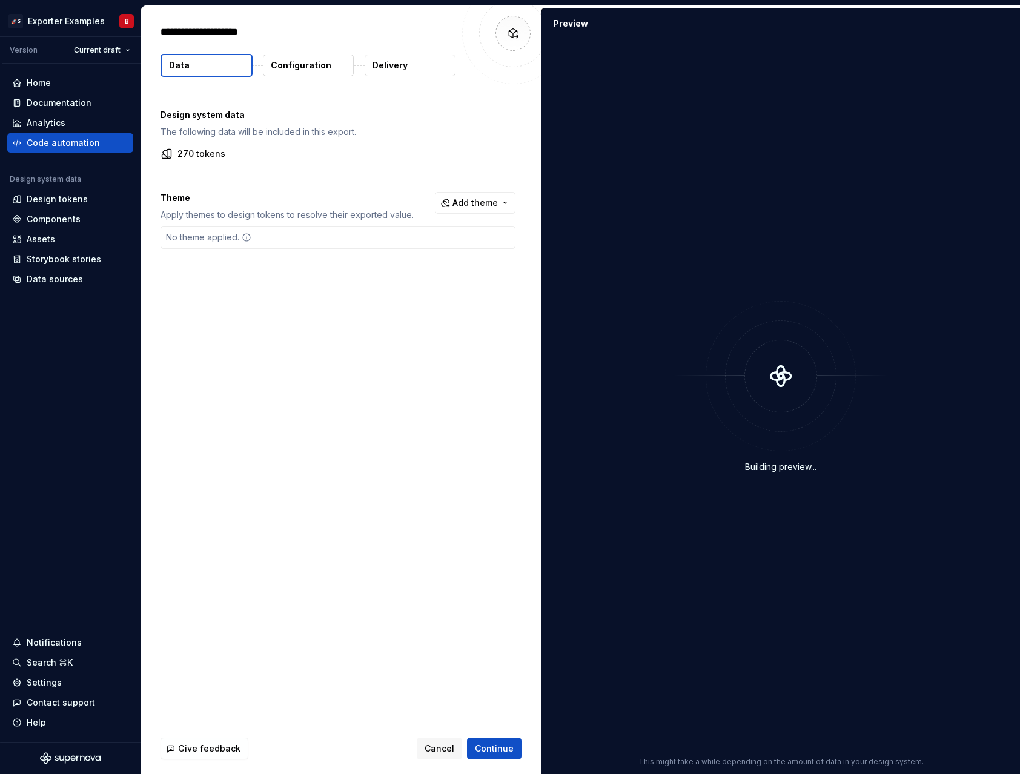
type textarea "*"
click at [303, 61] on p "Configuration" at bounding box center [301, 65] width 61 height 12
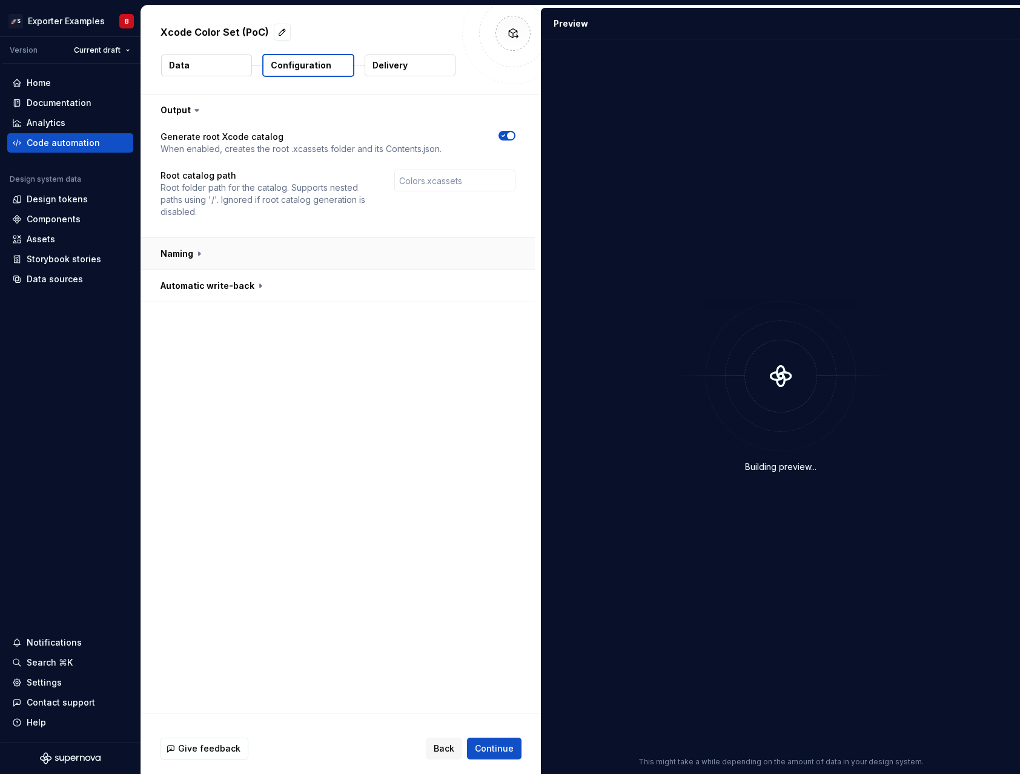
click at [190, 259] on button "button" at bounding box center [338, 253] width 394 height 31
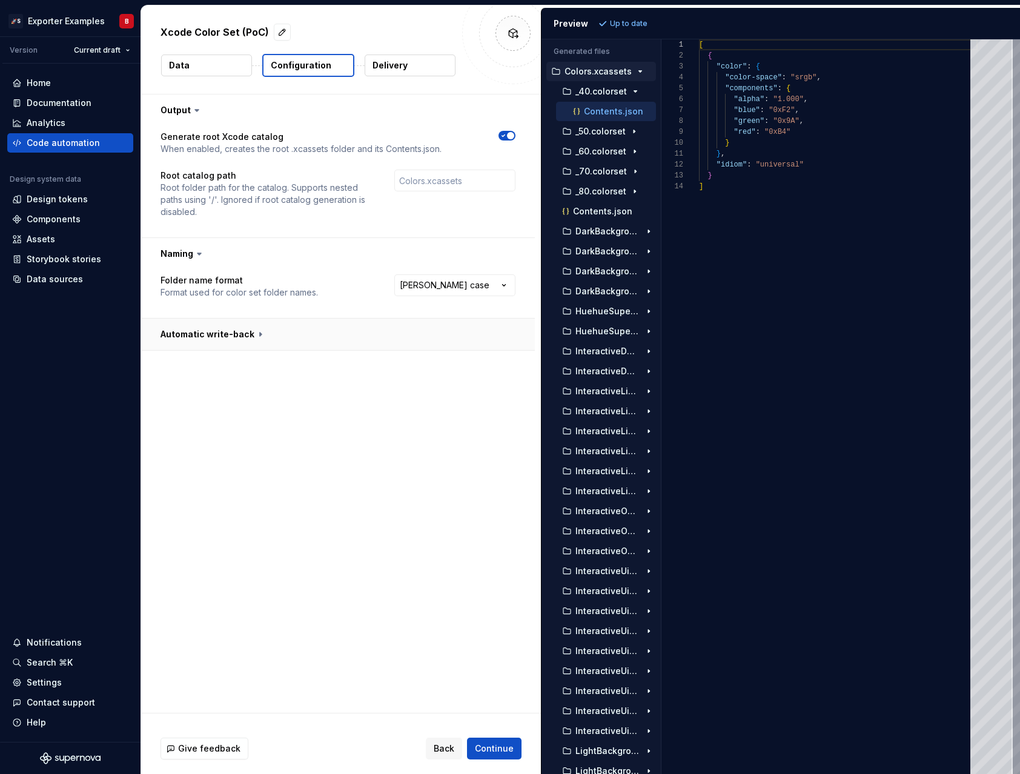
click at [204, 335] on button "button" at bounding box center [338, 334] width 394 height 31
click at [399, 391] on div "**********" at bounding box center [341, 403] width 400 height 618
click at [643, 91] on div "_40.colorset" at bounding box center [608, 92] width 96 height 10
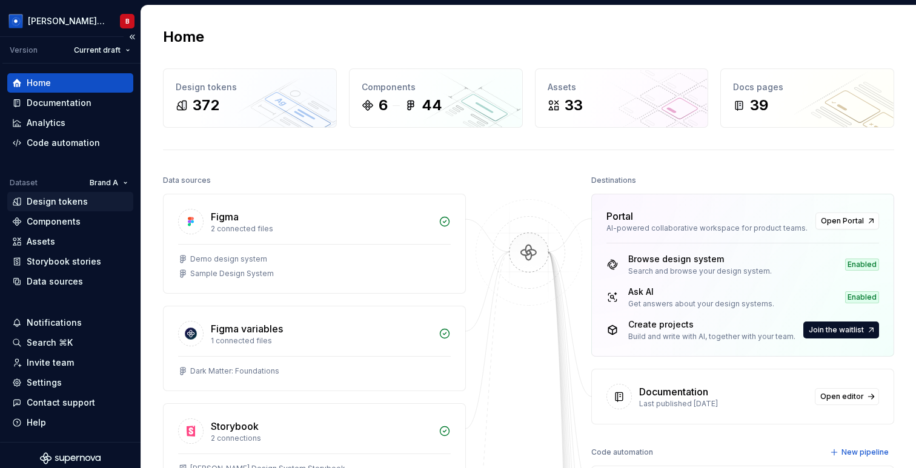
click at [68, 204] on div "Design tokens" at bounding box center [57, 202] width 61 height 12
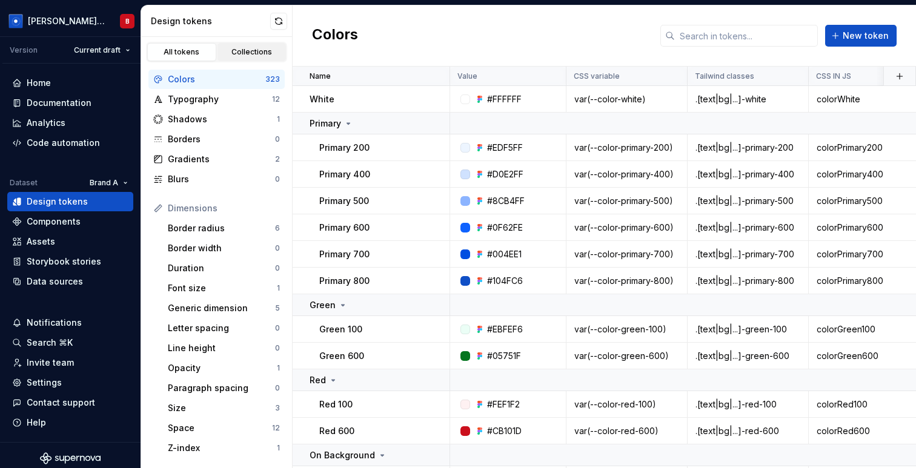
click at [253, 51] on div "Collections" at bounding box center [252, 52] width 61 height 10
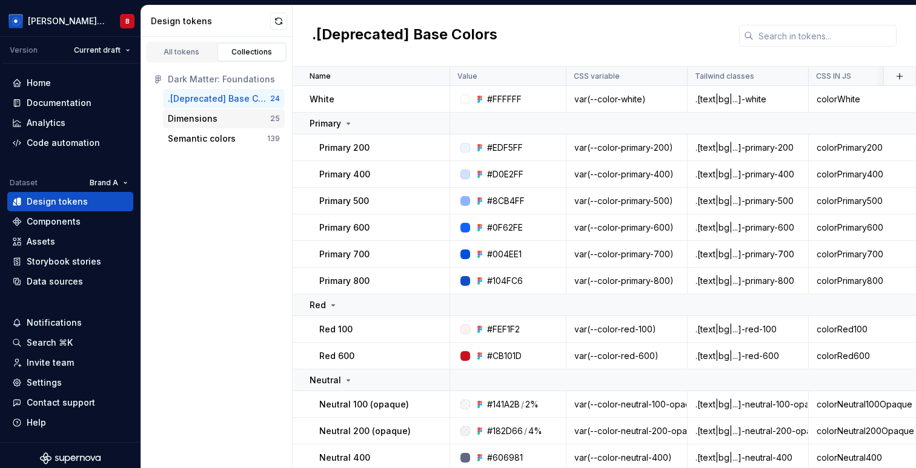
click at [224, 121] on div "Dimensions" at bounding box center [219, 119] width 102 height 12
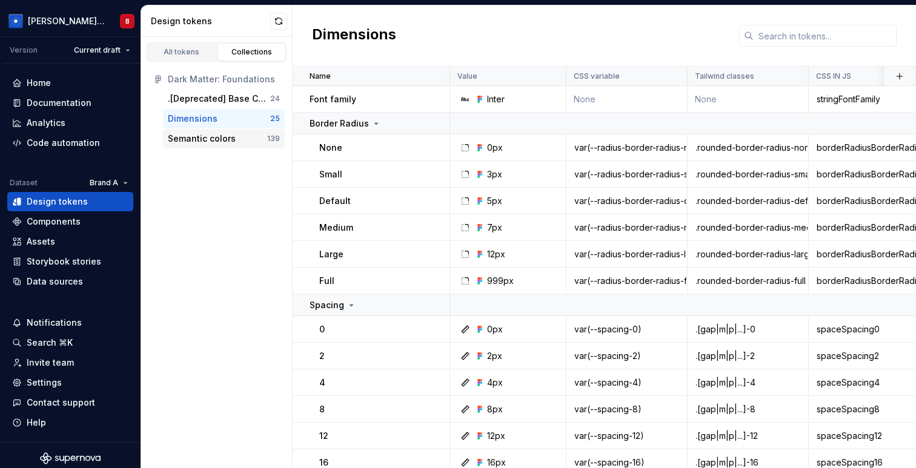
click at [219, 138] on div "Semantic colors" at bounding box center [202, 139] width 68 height 12
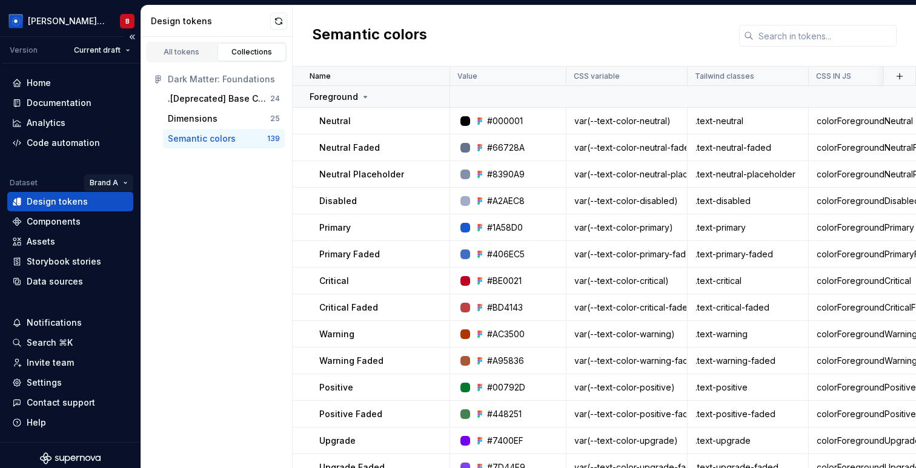
click at [117, 177] on html "Beatriz Design System B Version Current draft Home Documentation Analytics Code…" at bounding box center [458, 234] width 916 height 468
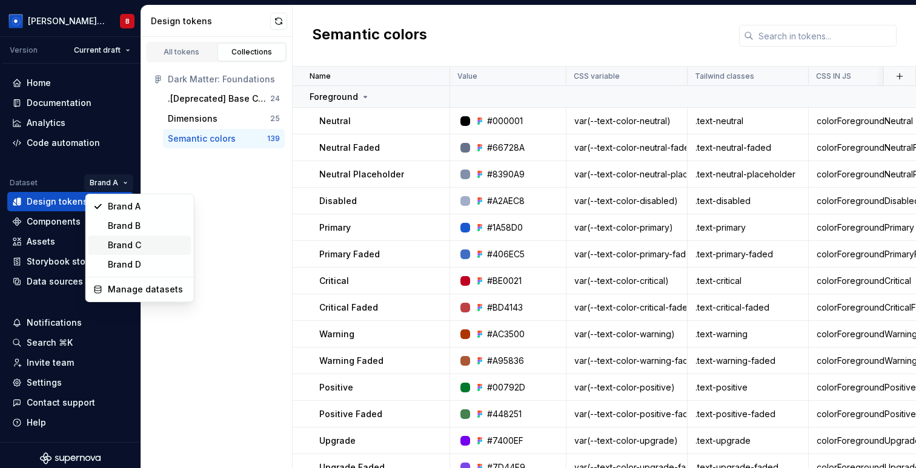
click at [121, 242] on div "Brand C" at bounding box center [147, 245] width 79 height 12
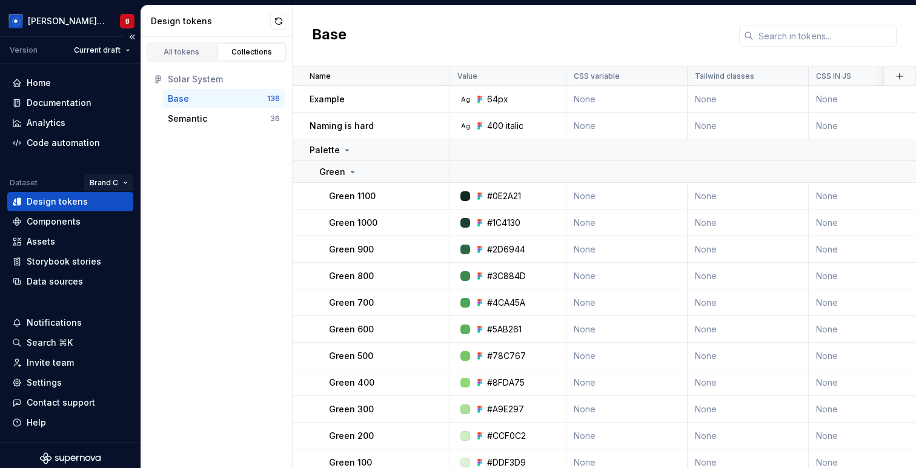
click at [119, 181] on html "Beatriz Design System B Version Current draft Home Documentation Analytics Code…" at bounding box center [458, 234] width 916 height 468
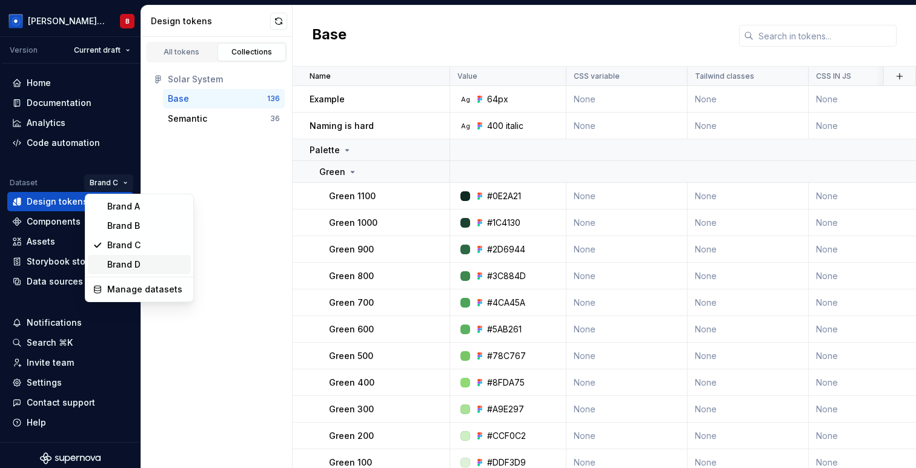
click at [122, 265] on div "Brand D" at bounding box center [146, 265] width 79 height 12
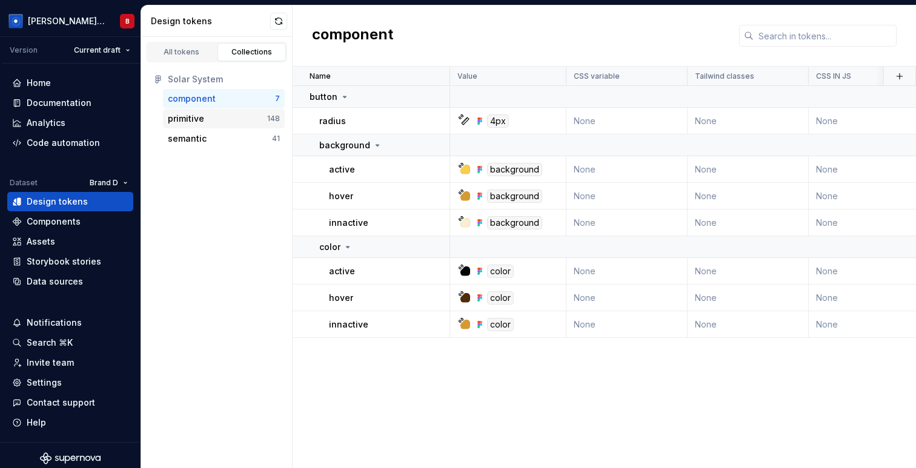
click at [211, 121] on div "primitive" at bounding box center [217, 119] width 99 height 12
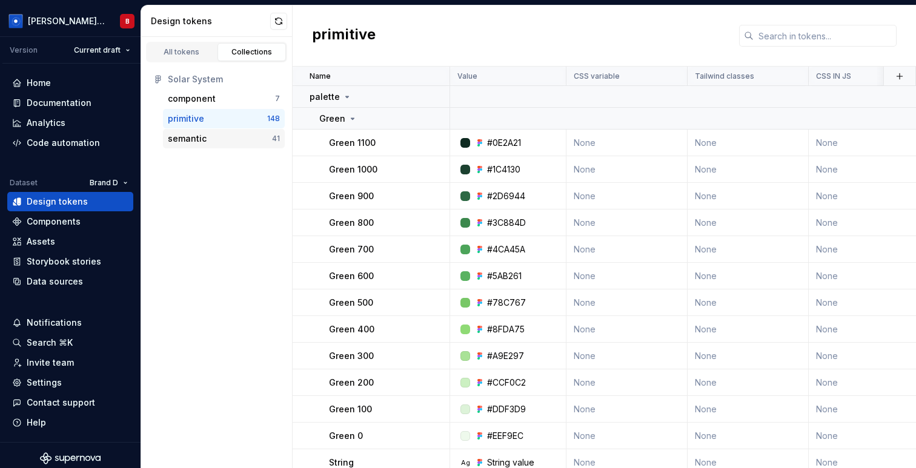
click at [209, 142] on div "semantic" at bounding box center [220, 139] width 104 height 12
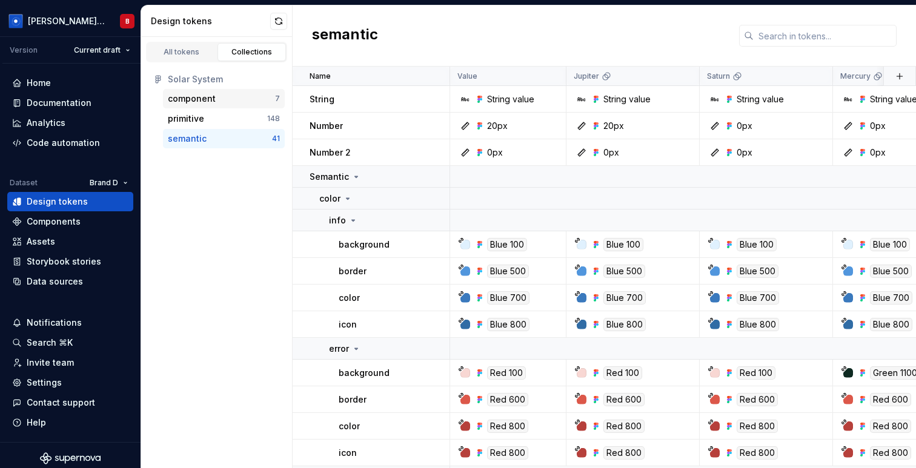
click at [209, 96] on div "component" at bounding box center [192, 99] width 48 height 12
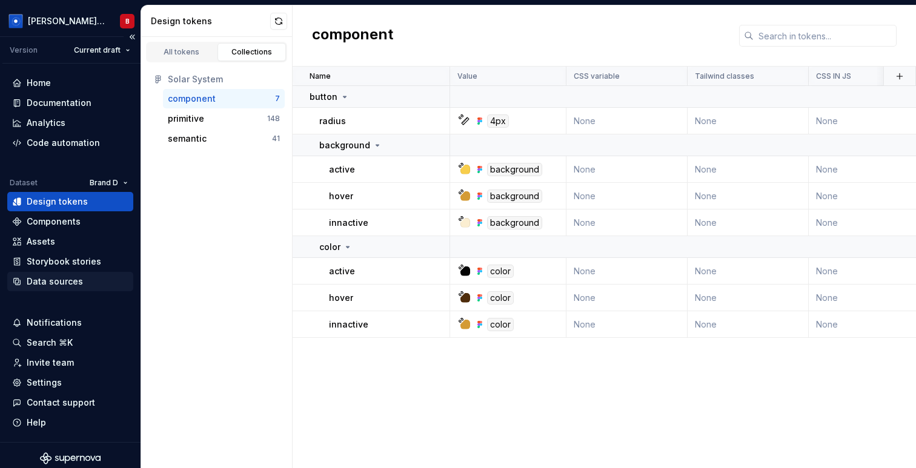
click at [69, 287] on div "Data sources" at bounding box center [55, 282] width 56 height 12
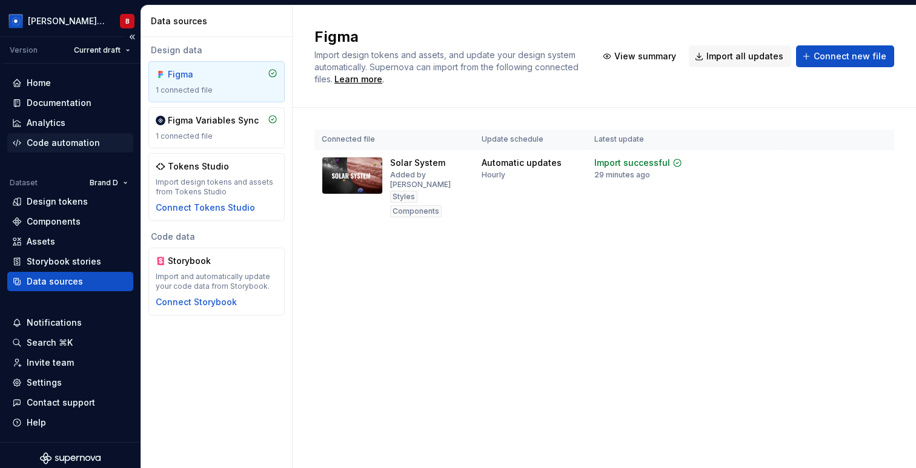
click at [67, 142] on div "Code automation" at bounding box center [63, 143] width 73 height 12
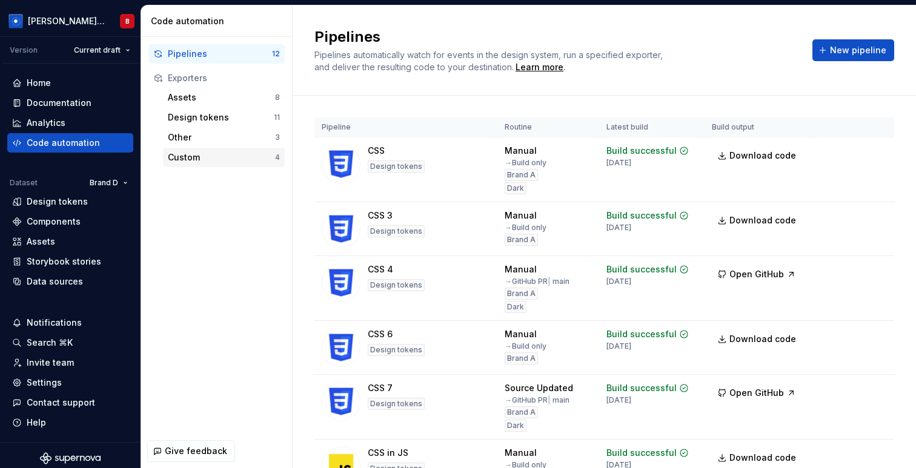
click at [205, 155] on div "Custom" at bounding box center [221, 157] width 107 height 12
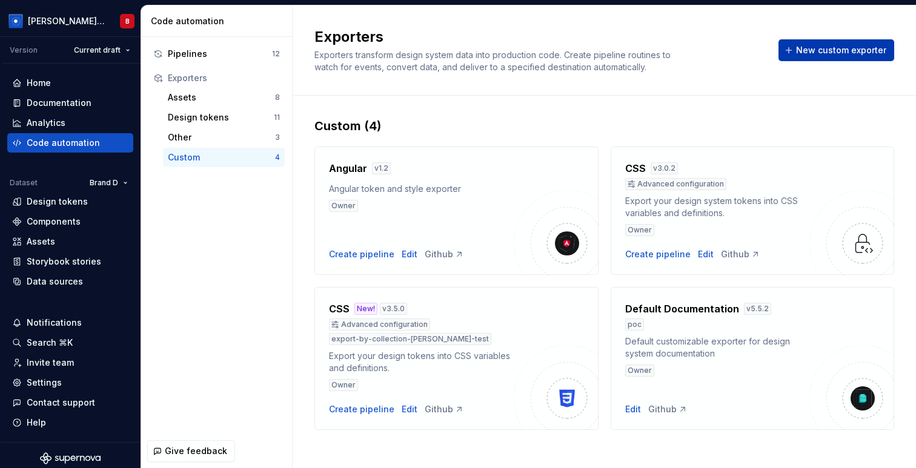
click at [841, 54] on span "New custom exporter" at bounding box center [841, 50] width 90 height 12
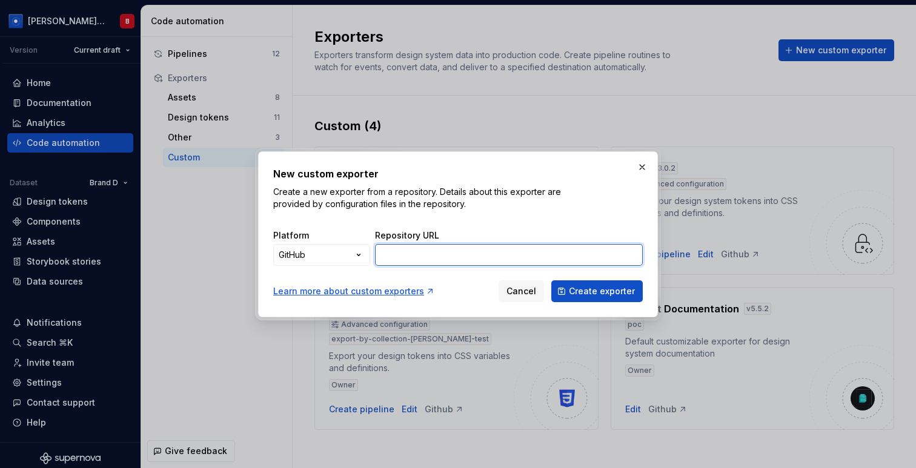
click at [473, 259] on input "Repository URL" at bounding box center [509, 255] width 268 height 22
paste input "[URL][DOMAIN_NAME][PERSON_NAME]"
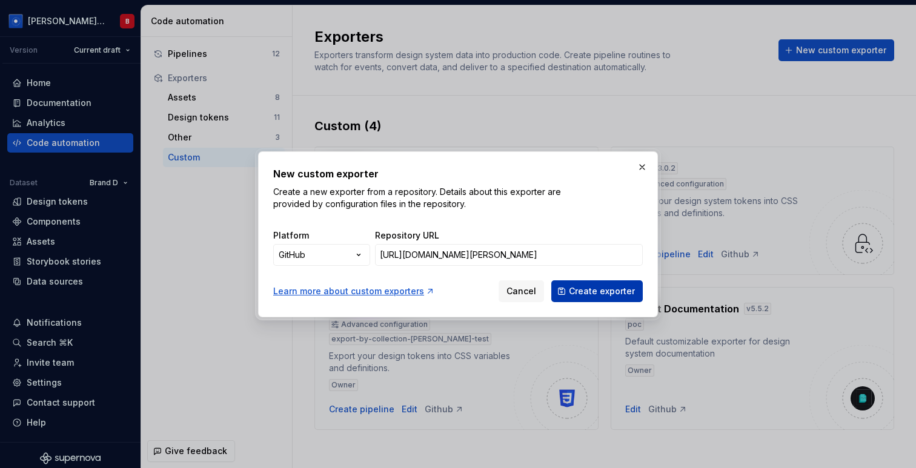
click at [614, 295] on span "Create exporter" at bounding box center [602, 291] width 66 height 12
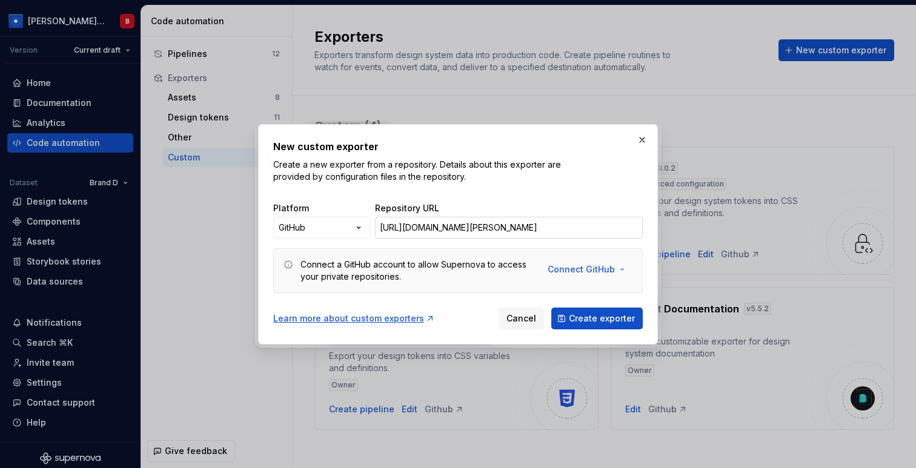
click at [514, 227] on input "[URL][DOMAIN_NAME][PERSON_NAME]" at bounding box center [509, 228] width 268 height 22
paste input "blob/beatriz/test-primitive-filtering/exporters/xcode-color-set/exporter.json"
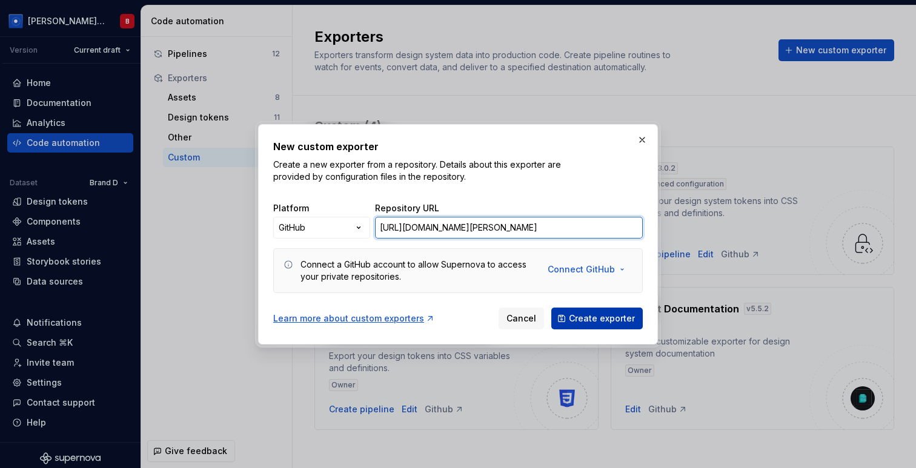
type input "https://github.com/be-monospace/exporters/blob/beatriz/test-primitive-filtering…"
click at [600, 320] on span "Create exporter" at bounding box center [602, 319] width 66 height 12
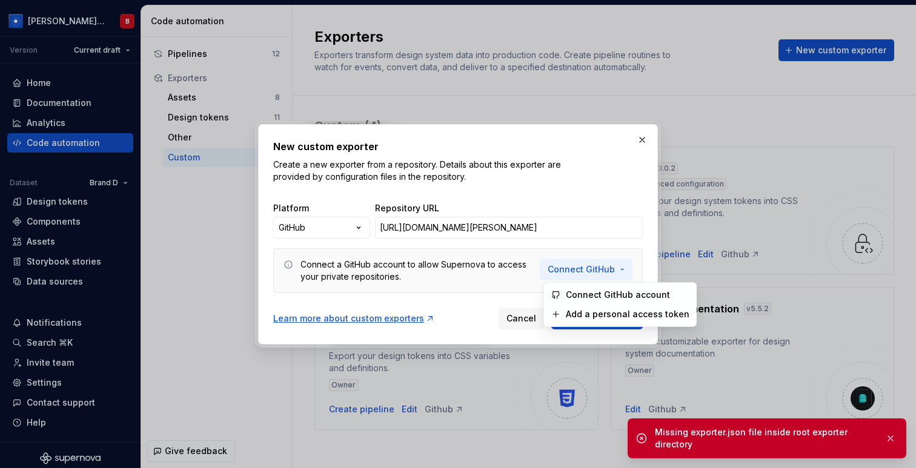
click at [580, 271] on span "Connect GitHub" at bounding box center [581, 270] width 67 height 12
click at [576, 297] on span "Connect GitHub account" at bounding box center [627, 296] width 124 height 12
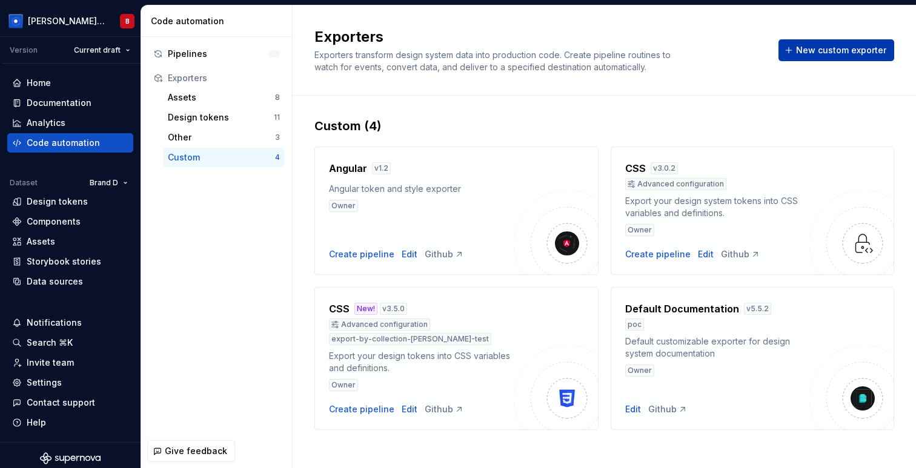
click at [849, 51] on span "New custom exporter" at bounding box center [841, 50] width 90 height 12
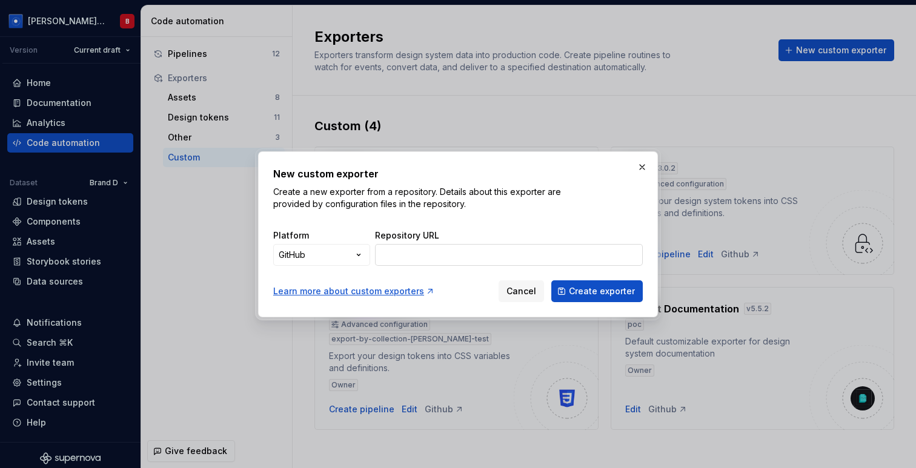
click at [417, 253] on input "Repository URL" at bounding box center [509, 255] width 268 height 22
paste input "https://github.com/be-monospace/exporters/blob/beatriz/test-primitive-filtering…"
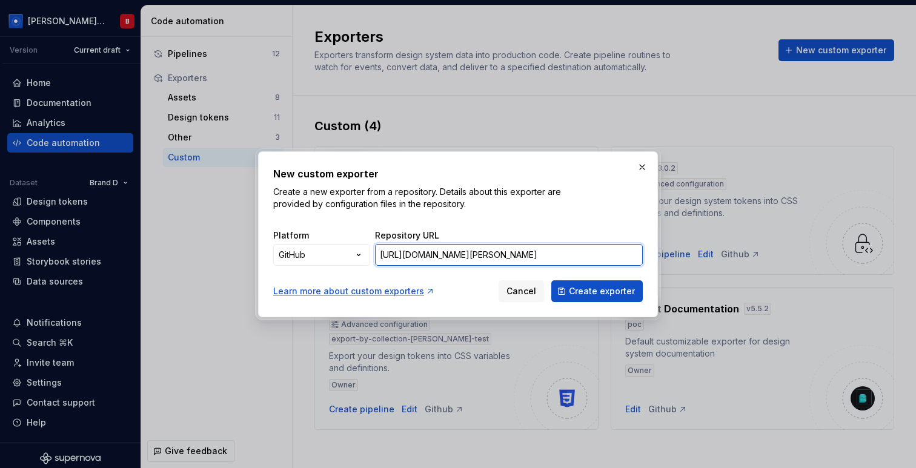
scroll to position [0, 227]
type input "https://github.com/be-monospace/exporters/blob/beatriz/test-primitive-filtering…"
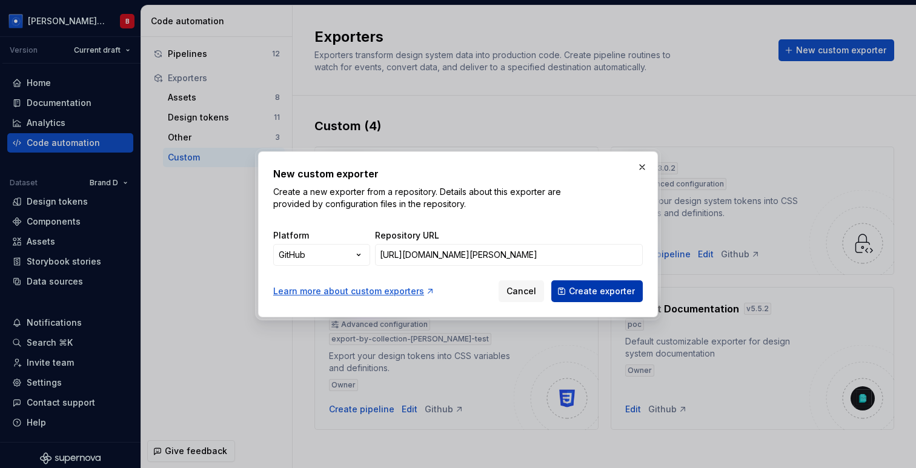
scroll to position [0, 0]
click at [604, 294] on span "Create exporter" at bounding box center [602, 291] width 66 height 12
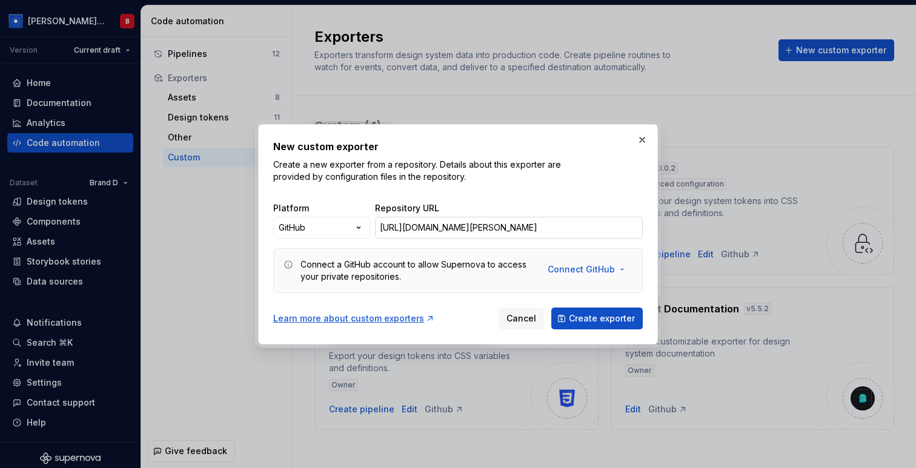
click at [437, 228] on input "https://github.com/be-monospace/exporters/blob/beatriz/test-primitive-filtering…" at bounding box center [509, 228] width 268 height 22
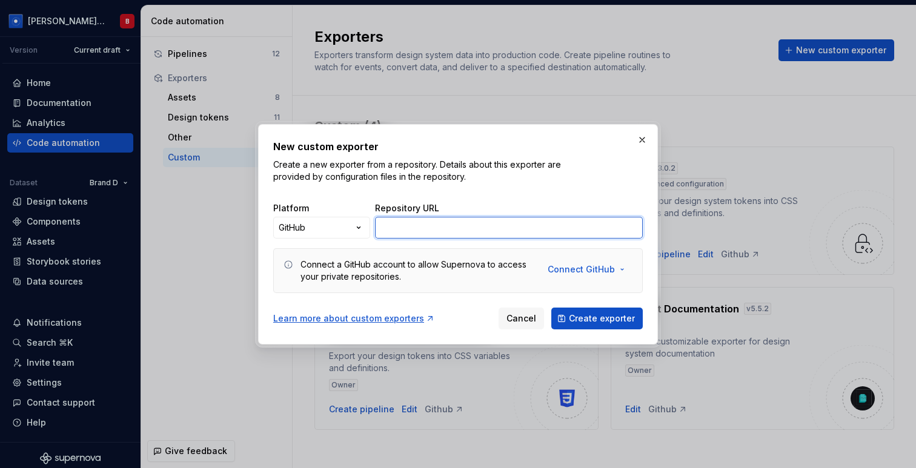
paste input "[URL][DOMAIN_NAME][PERSON_NAME]"
type input "[URL][DOMAIN_NAME][PERSON_NAME]"
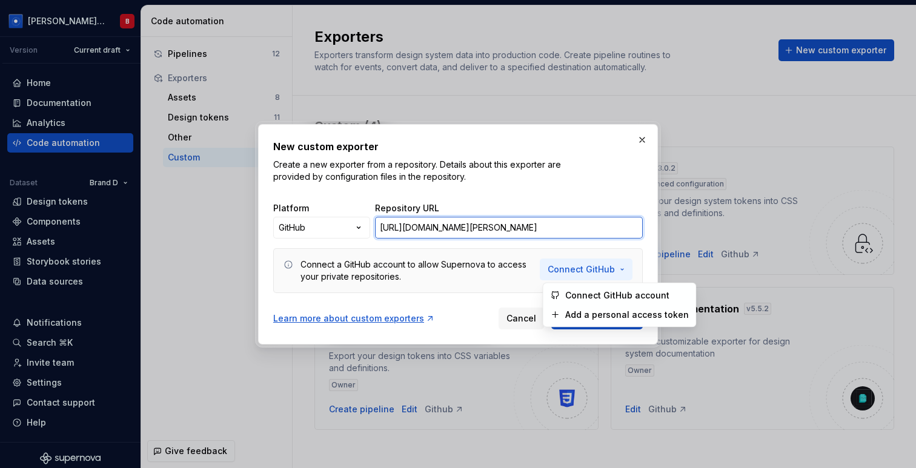
scroll to position [0, 0]
click at [557, 267] on span "Connect GitHub" at bounding box center [581, 270] width 67 height 12
click at [581, 296] on span "Connect GitHub account" at bounding box center [627, 296] width 124 height 12
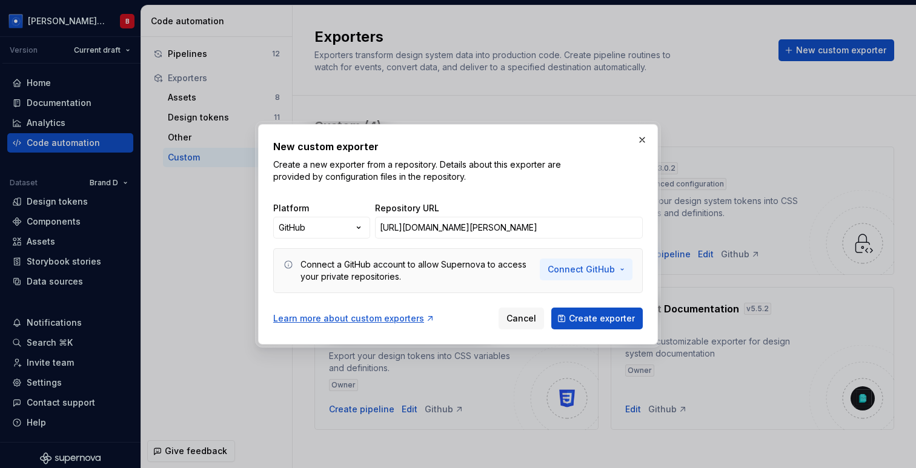
click at [578, 268] on span "Connect GitHub" at bounding box center [581, 270] width 67 height 12
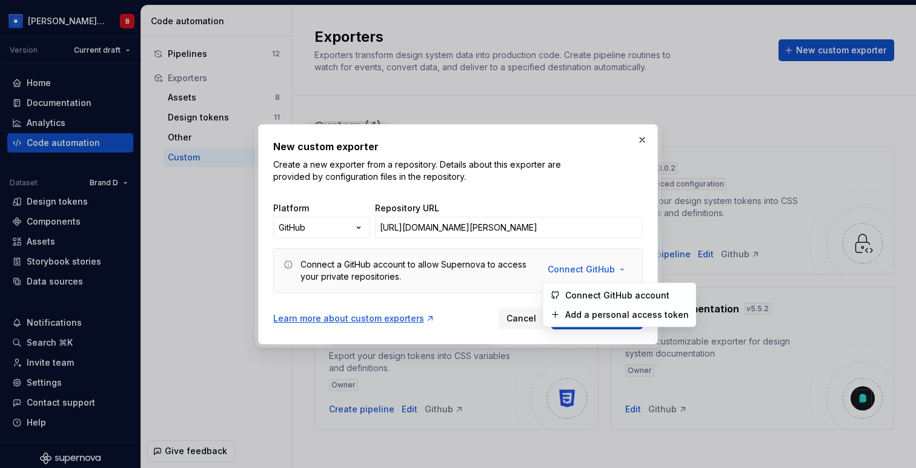
click at [582, 297] on span "Connect GitHub account" at bounding box center [627, 296] width 124 height 12
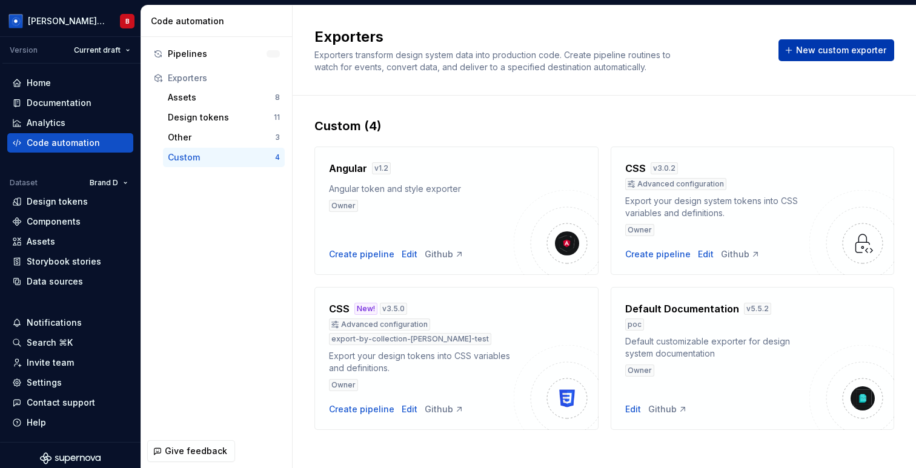
click at [854, 59] on button "New custom exporter" at bounding box center [836, 50] width 116 height 22
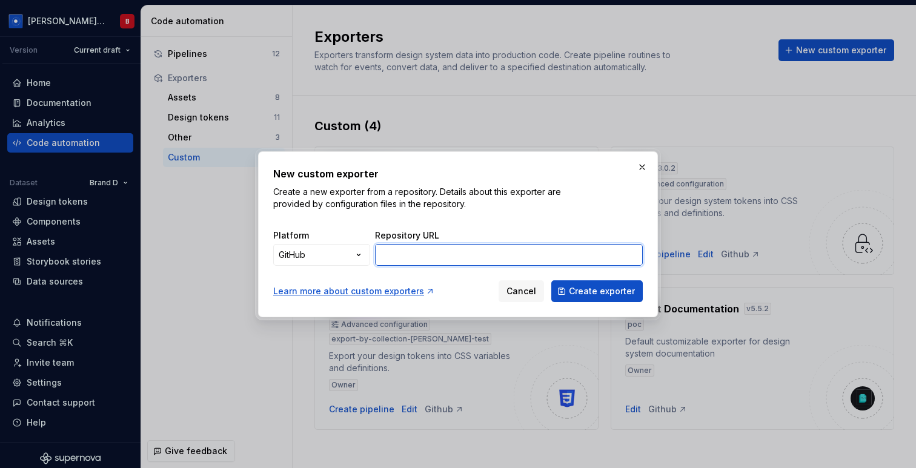
click at [442, 265] on input "Repository URL" at bounding box center [509, 255] width 268 height 22
paste input "[URL][DOMAIN_NAME][PERSON_NAME]"
type input "[URL][DOMAIN_NAME][PERSON_NAME]"
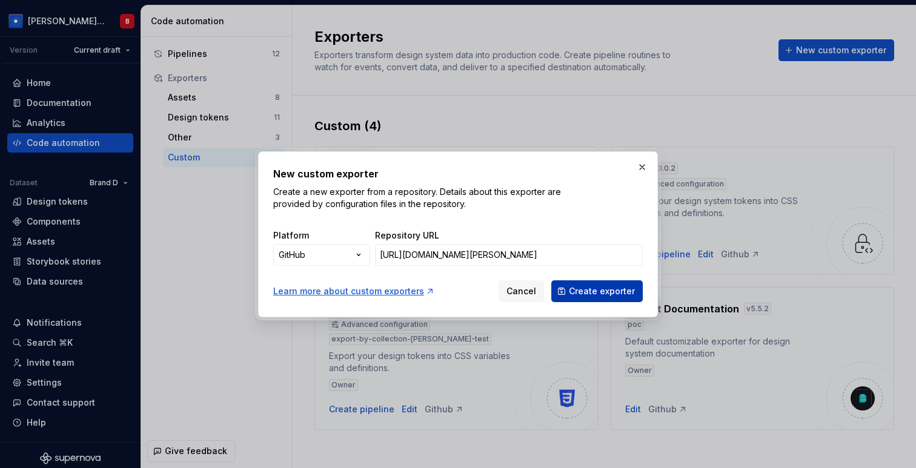
scroll to position [0, 0]
click at [600, 296] on span "Create exporter" at bounding box center [602, 291] width 66 height 12
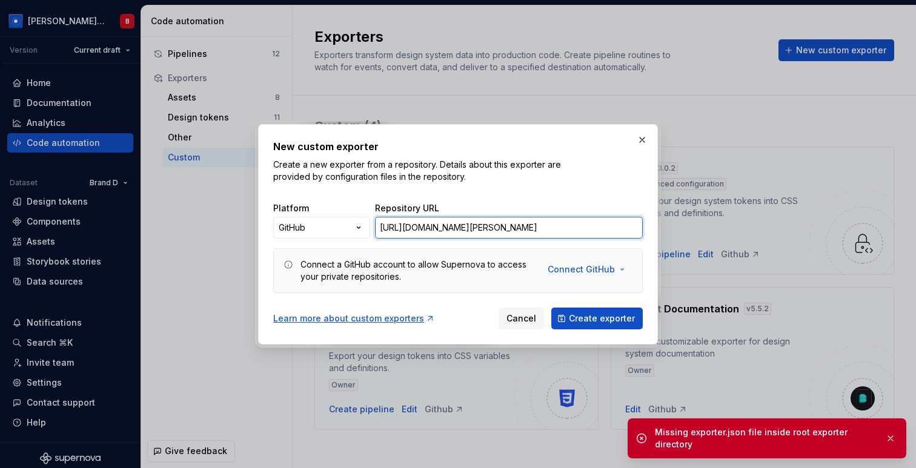
scroll to position [0, 170]
drag, startPoint x: 523, startPoint y: 229, endPoint x: 732, endPoint y: 237, distance: 209.1
click at [732, 237] on div "New custom exporter Create a new exporter from a repository. Details about this…" at bounding box center [458, 234] width 916 height 468
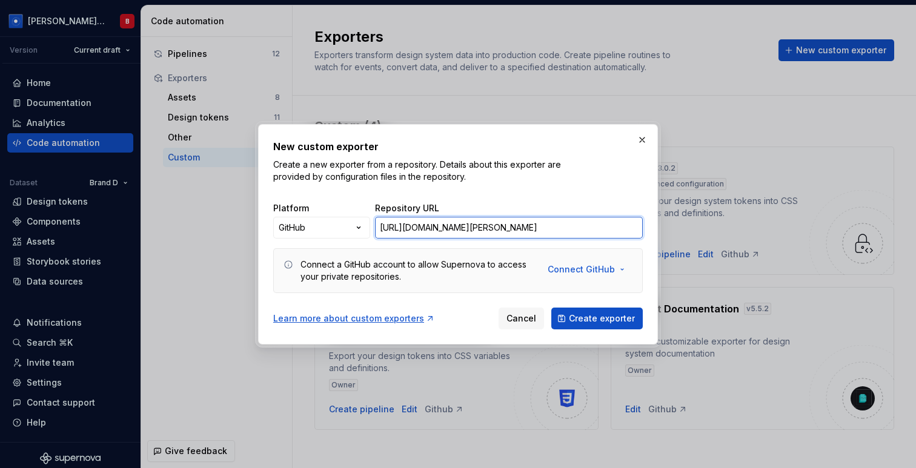
scroll to position [0, 0]
click at [451, 231] on input "[URL][DOMAIN_NAME][PERSON_NAME]" at bounding box center [509, 228] width 268 height 22
click at [451, 231] on input "https://github.com/be-monospace/exporters/tree/beatriz/test-primitive-filtering…" at bounding box center [509, 228] width 268 height 22
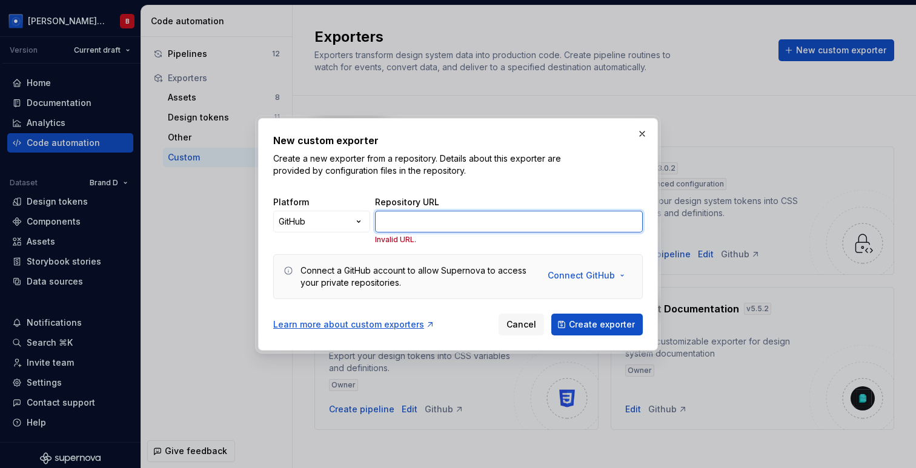
paste input "exporters/xcode-color-set"
click at [519, 221] on input "exporters/xcode-color-set" at bounding box center [509, 222] width 268 height 22
paste input "https://github.com/be-monospace/exporters/tree/b5f88978fbd49d6bdec56463d256fbd2…"
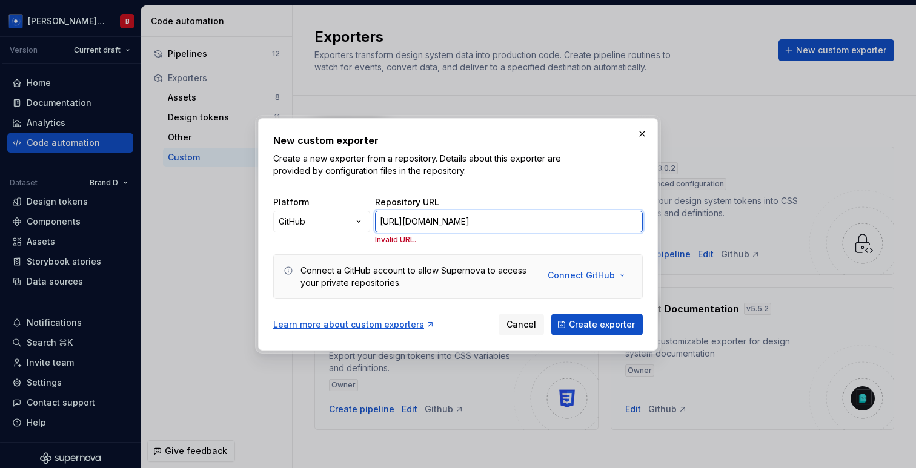
scroll to position [0, 252]
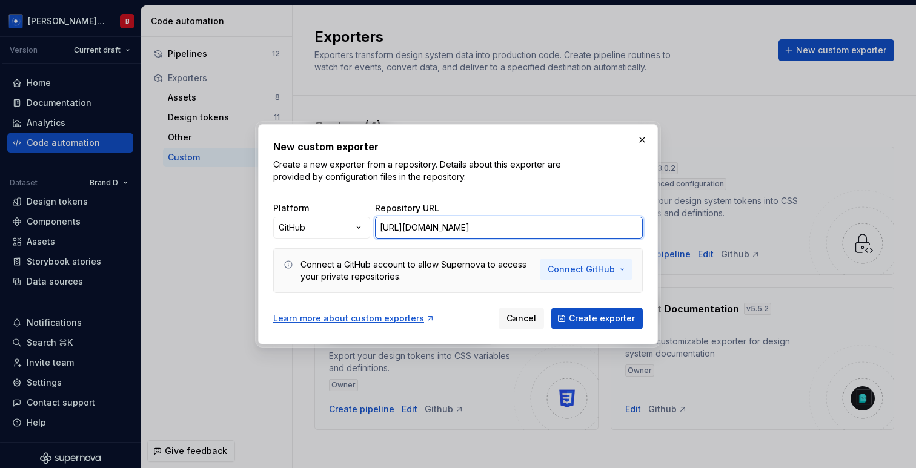
type input "[URL][DOMAIN_NAME]"
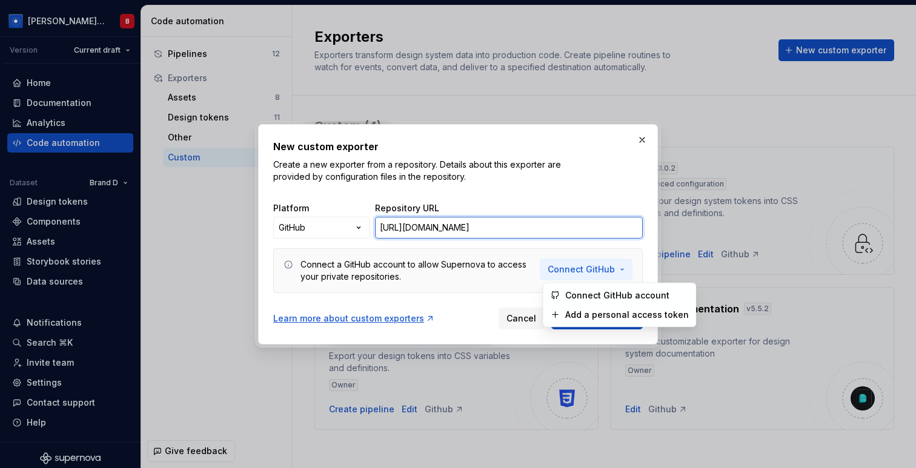
scroll to position [0, 0]
click at [595, 271] on span "Connect GitHub" at bounding box center [581, 270] width 67 height 12
click at [585, 260] on button "Connect GitHub" at bounding box center [586, 270] width 93 height 22
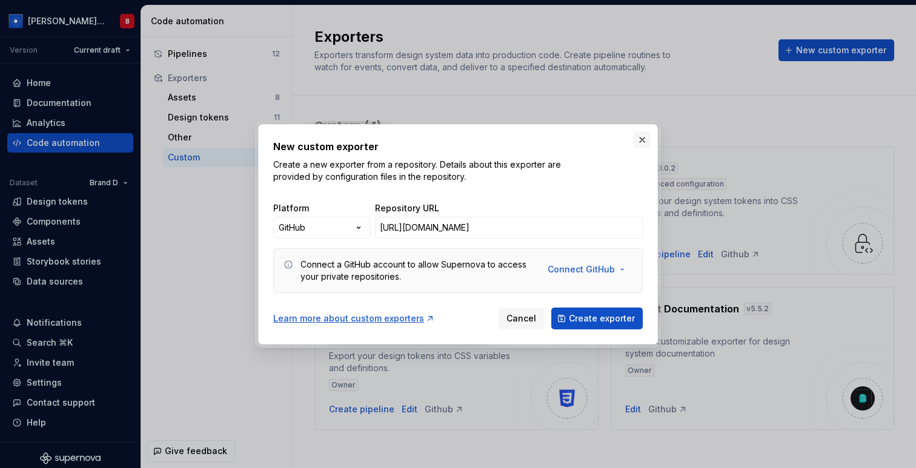
click at [644, 141] on button "button" at bounding box center [642, 139] width 17 height 17
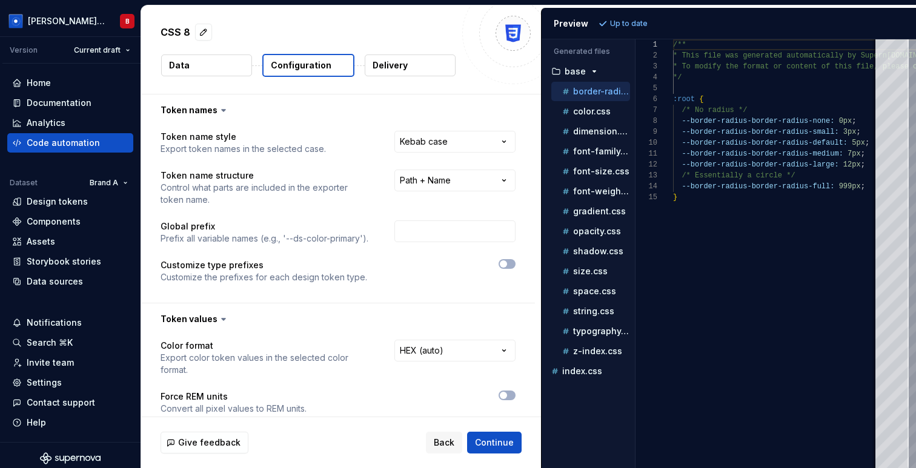
scroll to position [109, 0]
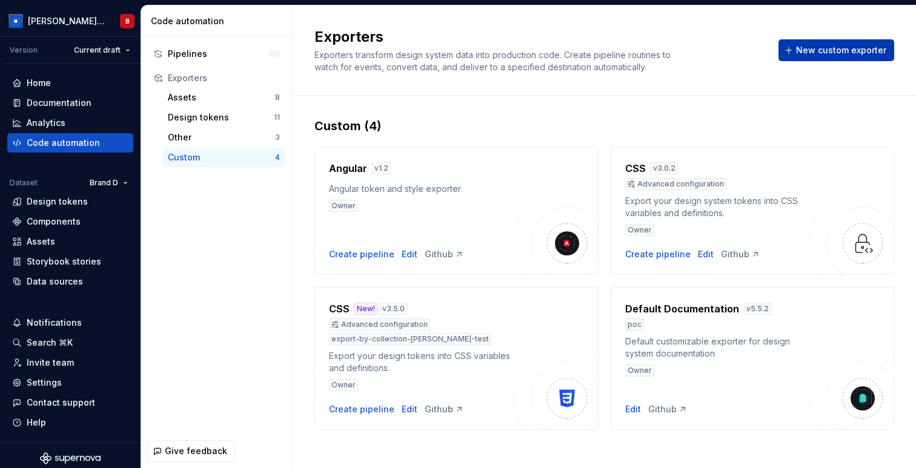
click at [846, 41] on button "New custom exporter" at bounding box center [836, 50] width 116 height 22
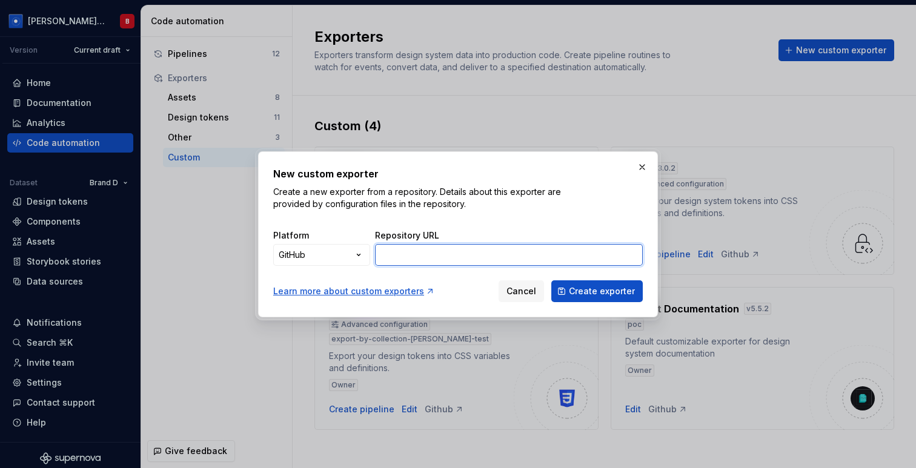
click at [440, 258] on input "Repository URL" at bounding box center [509, 255] width 268 height 22
paste input "[URL][DOMAIN_NAME]"
type input "[URL][DOMAIN_NAME]"
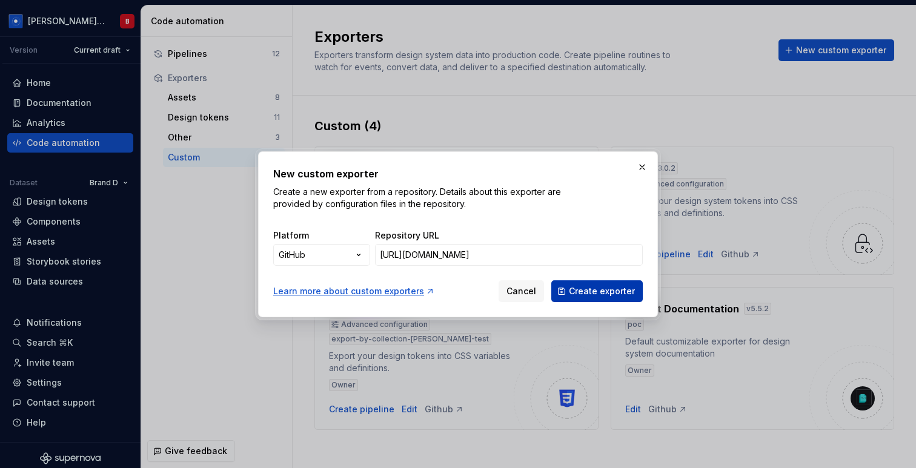
scroll to position [0, 0]
click at [604, 297] on button "Create exporter" at bounding box center [596, 291] width 91 height 22
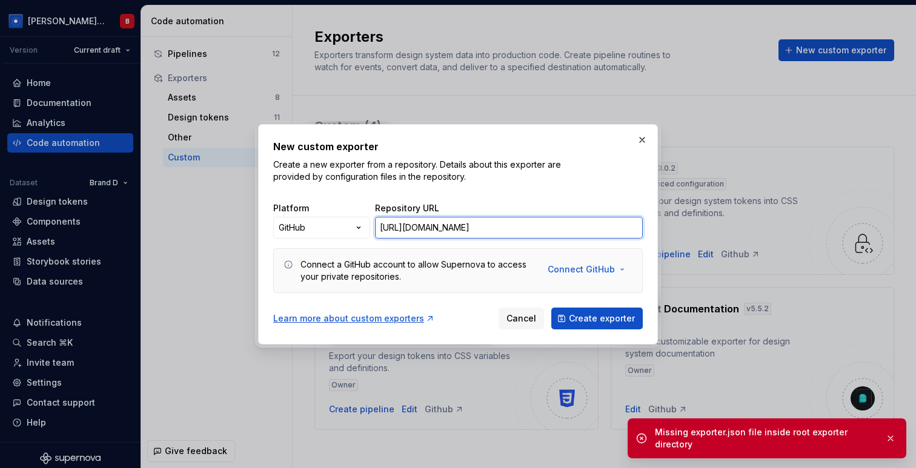
scroll to position [0, 252]
drag, startPoint x: 558, startPoint y: 232, endPoint x: 667, endPoint y: 232, distance: 109.0
click at [668, 232] on div "New custom exporter Create a new exporter from a repository. Details about this…" at bounding box center [458, 234] width 916 height 468
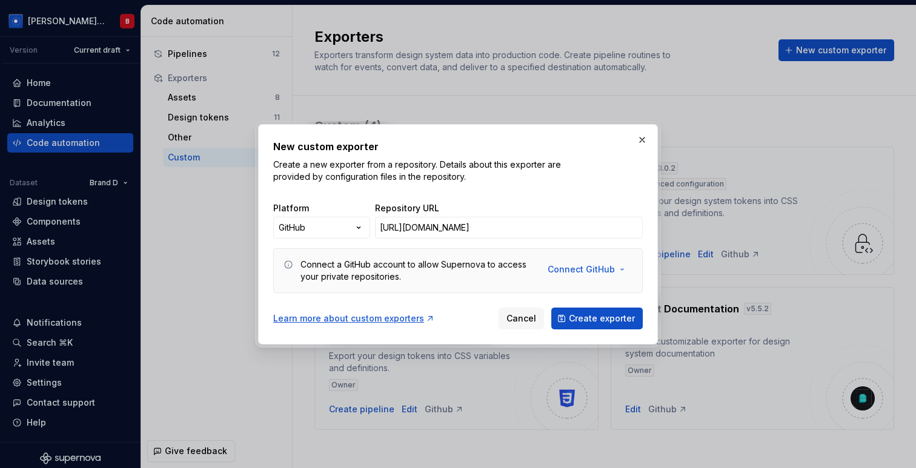
scroll to position [0, 0]
click at [628, 174] on div "New custom exporter Create a new exporter from a repository. Details about this…" at bounding box center [458, 161] width 370 height 44
click at [644, 136] on button "button" at bounding box center [642, 139] width 17 height 17
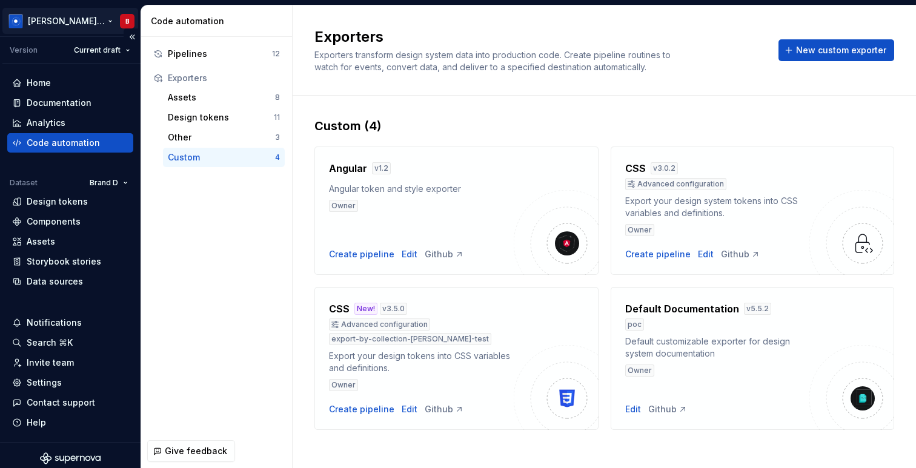
click at [59, 21] on html "[PERSON_NAME] Design System B Version Current draft Home Documentation Analytic…" at bounding box center [458, 234] width 916 height 468
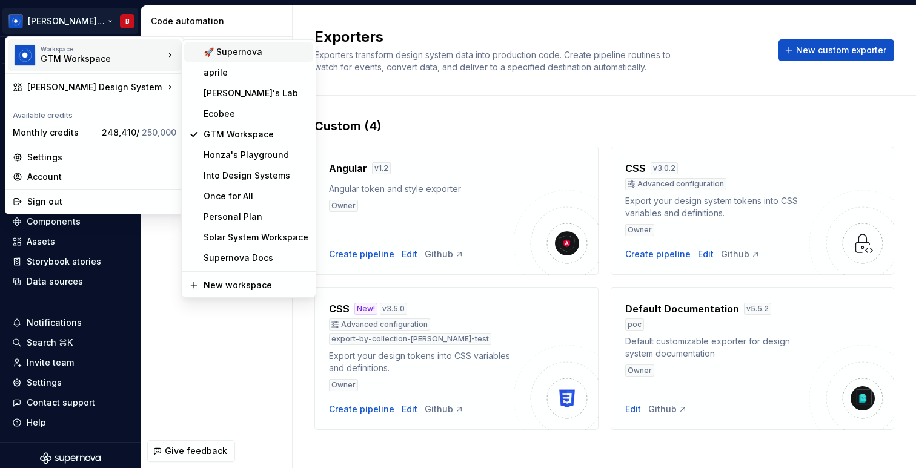
click at [235, 55] on div "🚀 Supernova" at bounding box center [256, 52] width 105 height 12
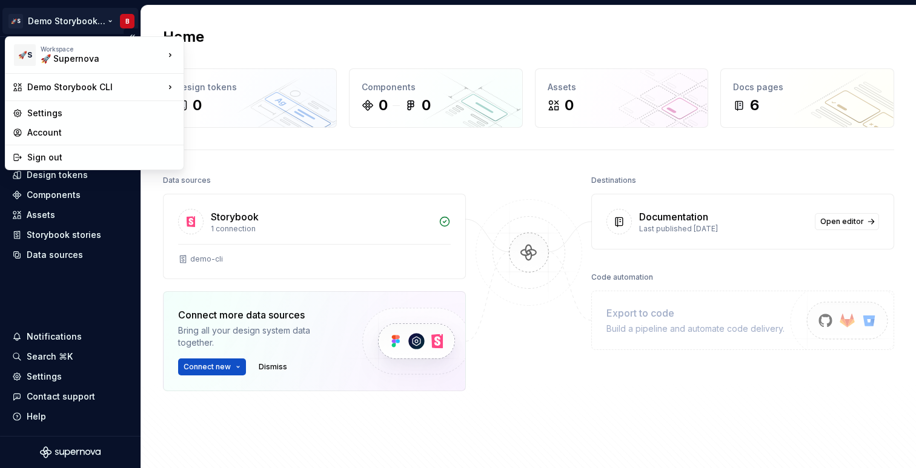
click at [74, 27] on html "🚀S Demo Storybook CLI B Home Documentation Analytics Code automation Dataset Mo…" at bounding box center [458, 234] width 916 height 468
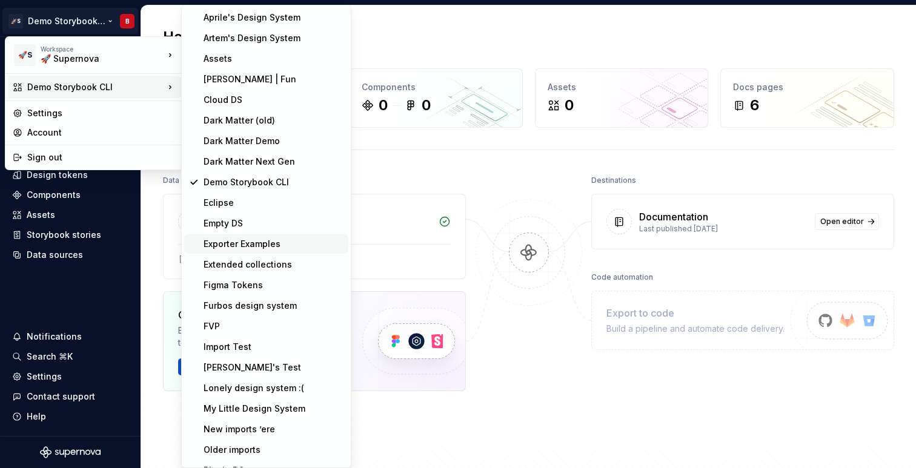
click at [257, 247] on div "Exporter Examples" at bounding box center [274, 244] width 140 height 12
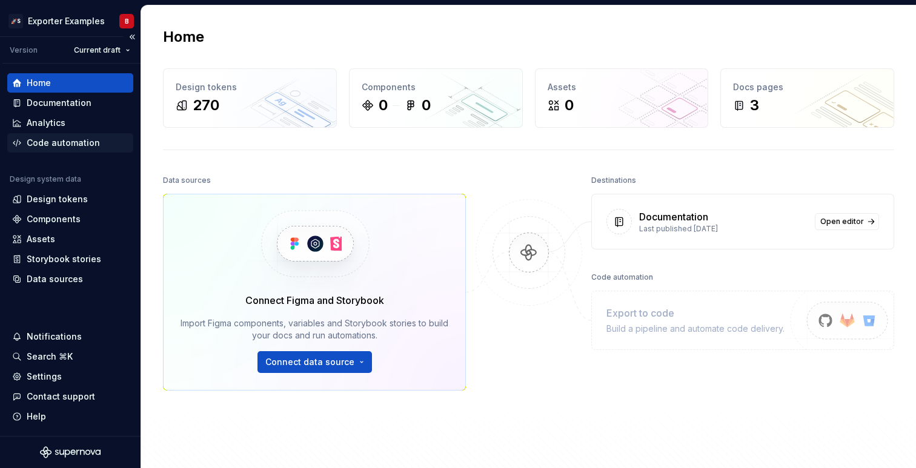
click at [102, 141] on div "Code automation" at bounding box center [70, 143] width 116 height 12
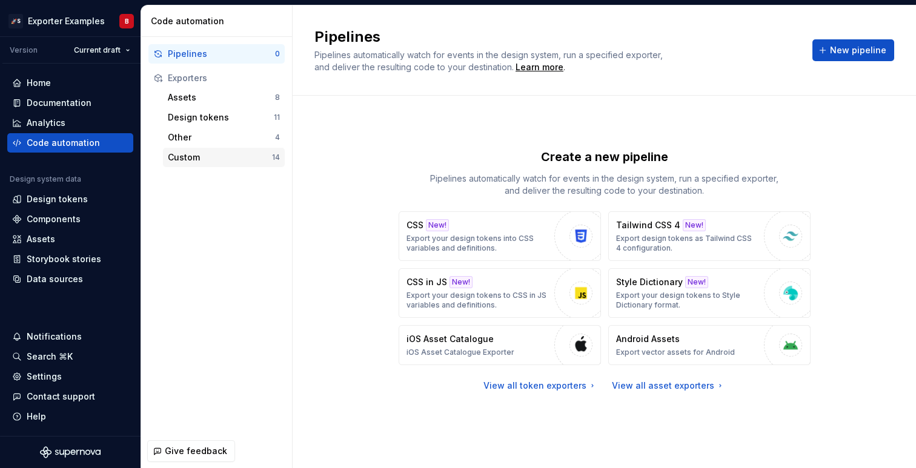
click at [194, 161] on div "Custom" at bounding box center [220, 157] width 104 height 12
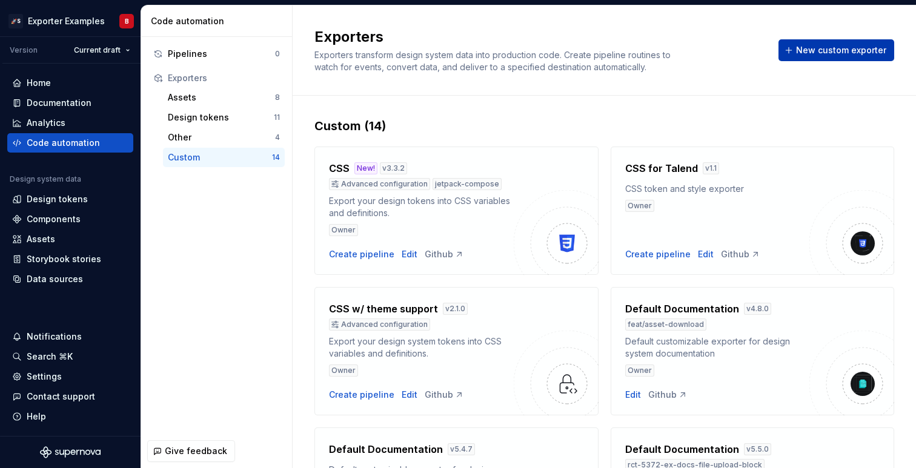
click at [865, 48] on span "New custom exporter" at bounding box center [841, 50] width 90 height 12
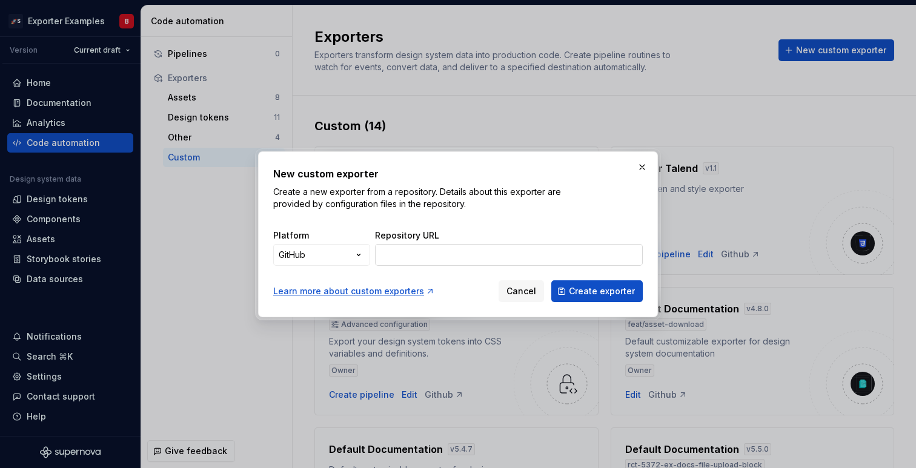
click at [471, 250] on input "Repository URL" at bounding box center [509, 255] width 268 height 22
paste input "[URL][DOMAIN_NAME]"
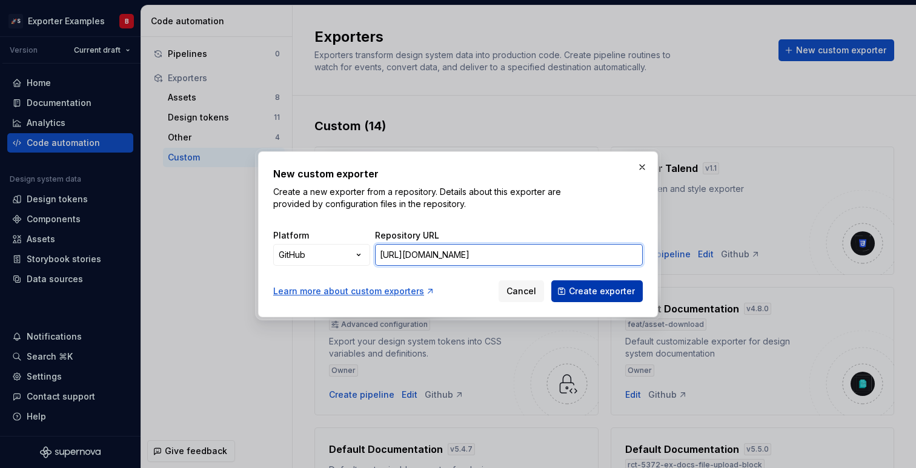
type input "[URL][DOMAIN_NAME]"
click at [612, 297] on button "Create exporter" at bounding box center [596, 291] width 91 height 22
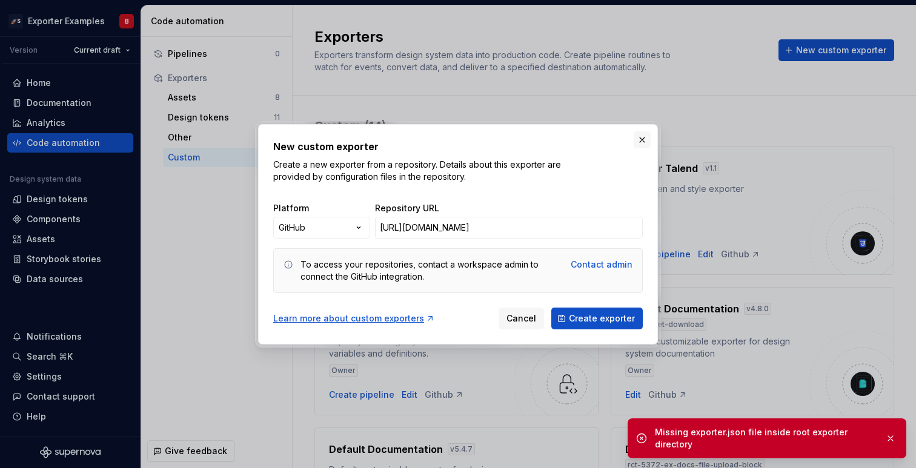
click at [639, 141] on button "button" at bounding box center [642, 139] width 17 height 17
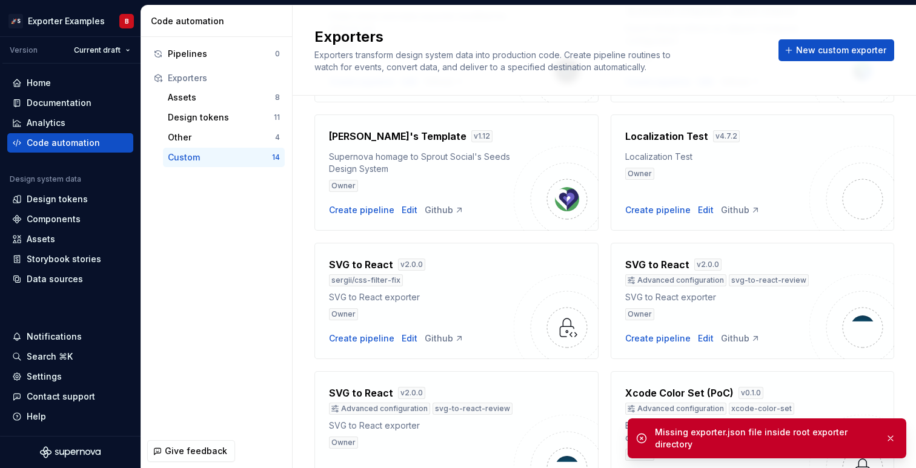
scroll to position [672, 0]
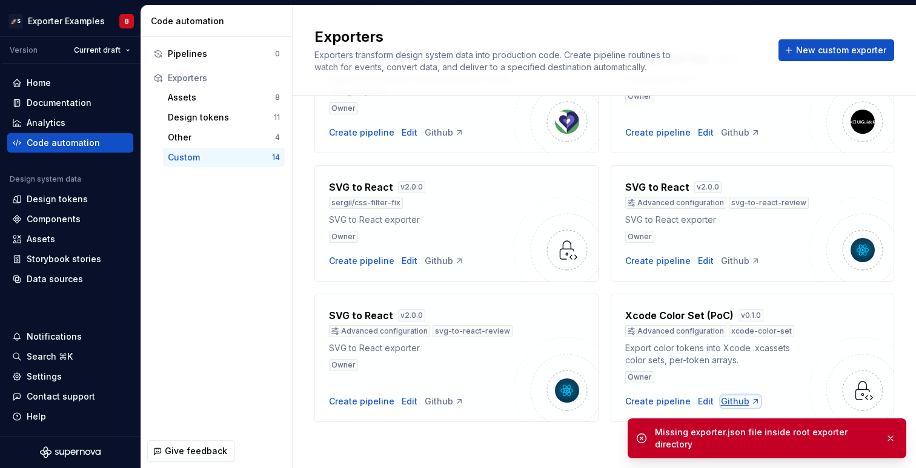
click at [753, 403] on icon at bounding box center [755, 402] width 4 height 4
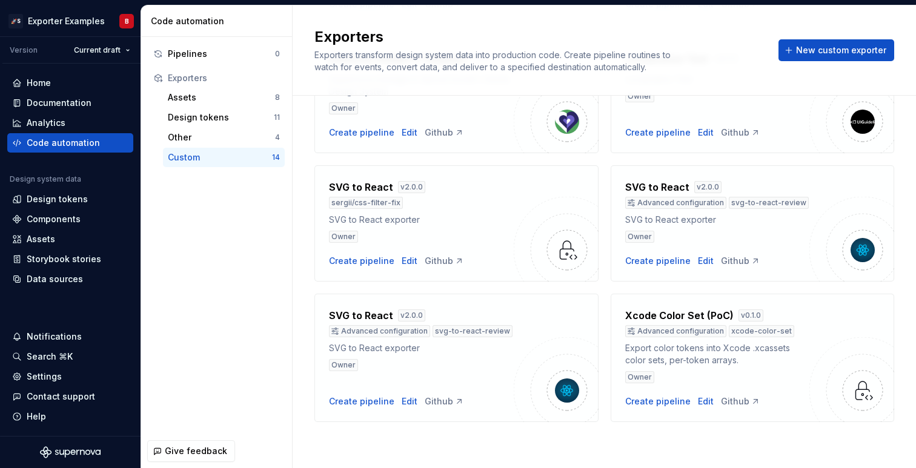
click at [734, 59] on div "Exporters Exporters transform design system data into production code. Create p…" at bounding box center [538, 50] width 449 height 46
click at [843, 48] on span "New custom exporter" at bounding box center [841, 50] width 90 height 12
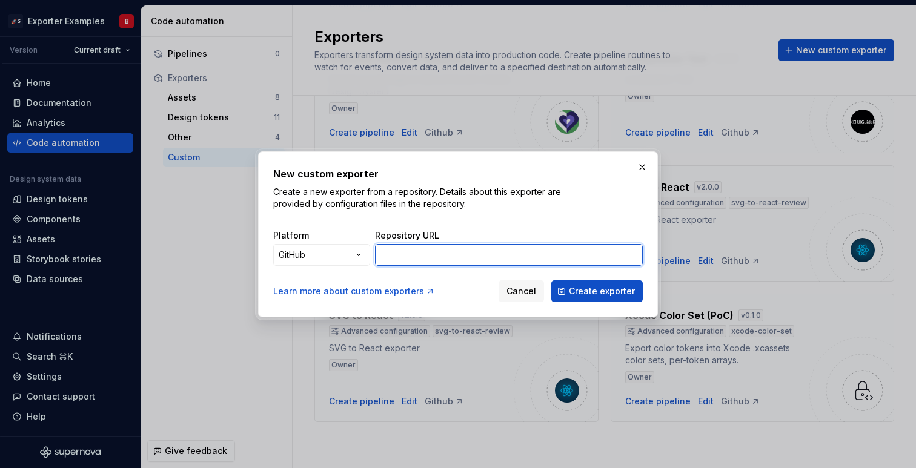
click at [420, 244] on input "Repository URL" at bounding box center [509, 255] width 268 height 22
paste input "[URL][DOMAIN_NAME][PERSON_NAME]"
type input "[URL][DOMAIN_NAME][PERSON_NAME]"
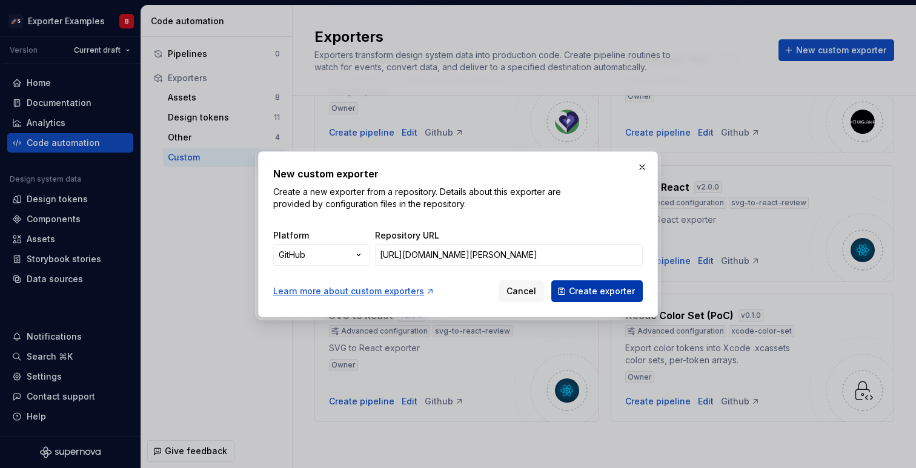
scroll to position [0, 0]
click at [631, 293] on span "Create exporter" at bounding box center [602, 291] width 66 height 12
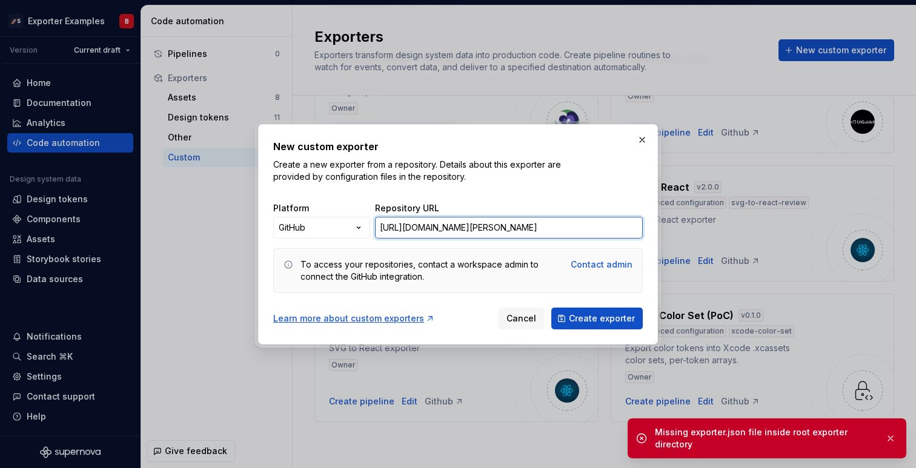
scroll to position [0, 170]
drag, startPoint x: 419, startPoint y: 229, endPoint x: 651, endPoint y: 230, distance: 232.0
click at [652, 231] on div "New custom exporter Create a new exporter from a repository. Details about this…" at bounding box center [458, 234] width 400 height 220
click at [638, 138] on button "button" at bounding box center [642, 139] width 17 height 17
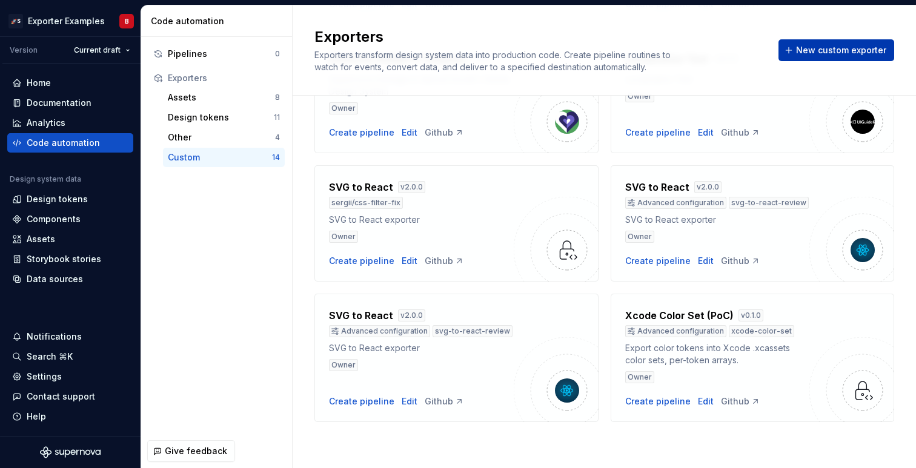
click at [862, 55] on span "New custom exporter" at bounding box center [841, 50] width 90 height 12
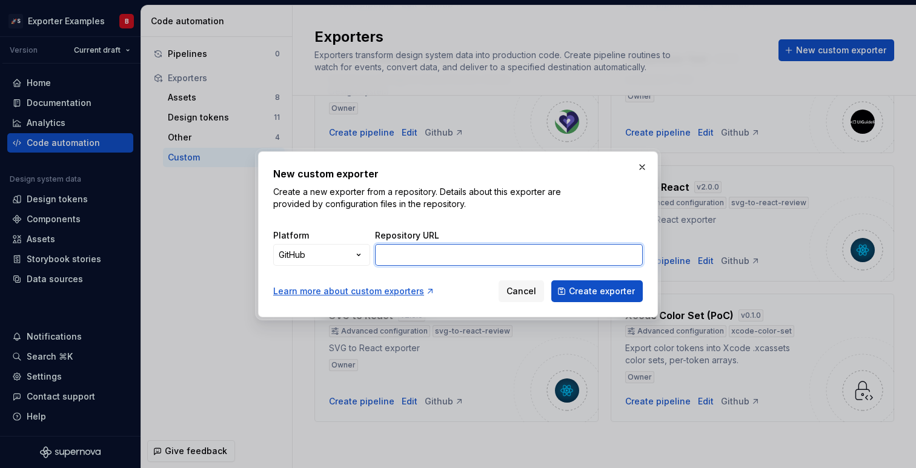
click at [480, 258] on input "Repository URL" at bounding box center [509, 255] width 268 height 22
paste input "[URL][DOMAIN_NAME]"
type input "[URL][DOMAIN_NAME]"
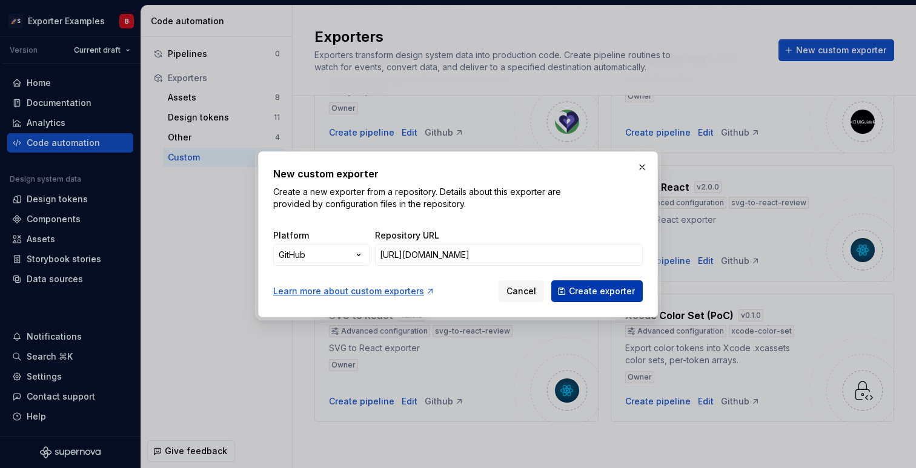
scroll to position [0, 0]
click at [609, 301] on button "Create exporter" at bounding box center [596, 291] width 91 height 22
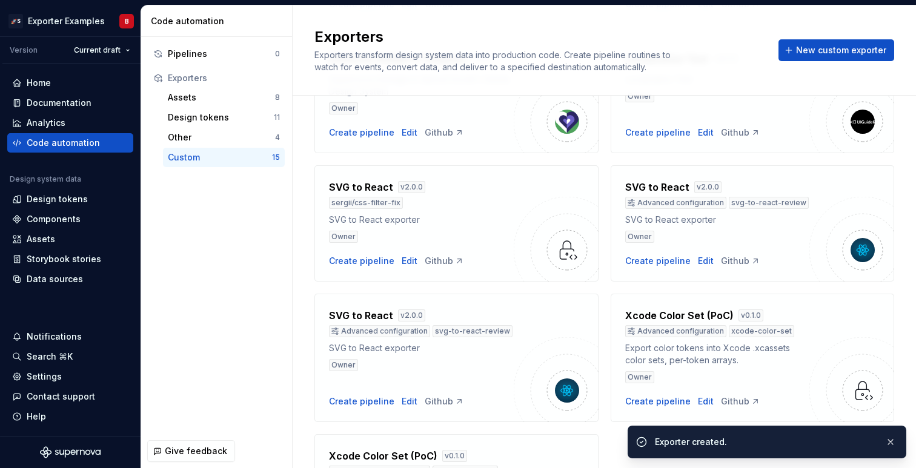
scroll to position [812, 0]
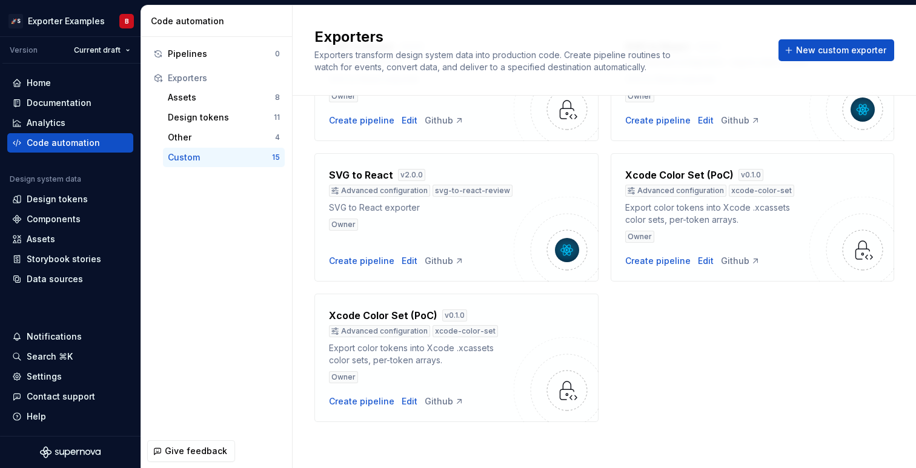
click at [860, 52] on span "New custom exporter" at bounding box center [841, 50] width 90 height 12
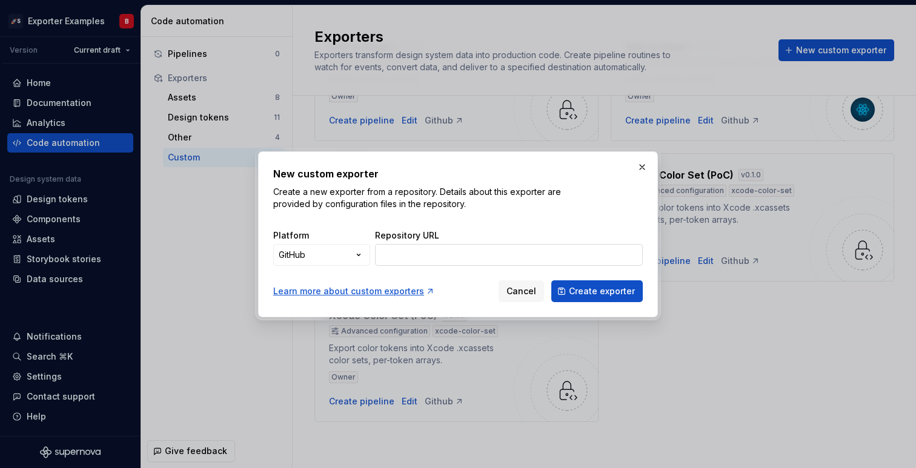
click at [507, 257] on input "Repository URL" at bounding box center [509, 255] width 268 height 22
paste input "[URL][DOMAIN_NAME][PERSON_NAME]"
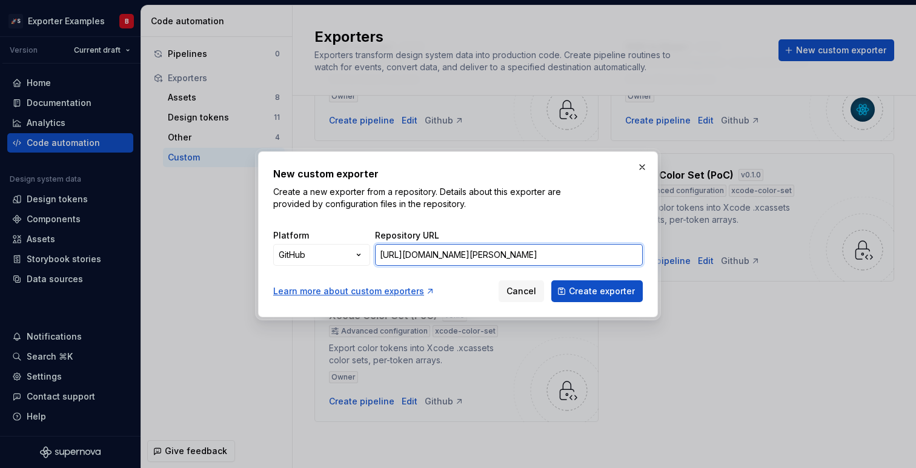
scroll to position [0, 170]
type input "[URL][DOMAIN_NAME][PERSON_NAME]"
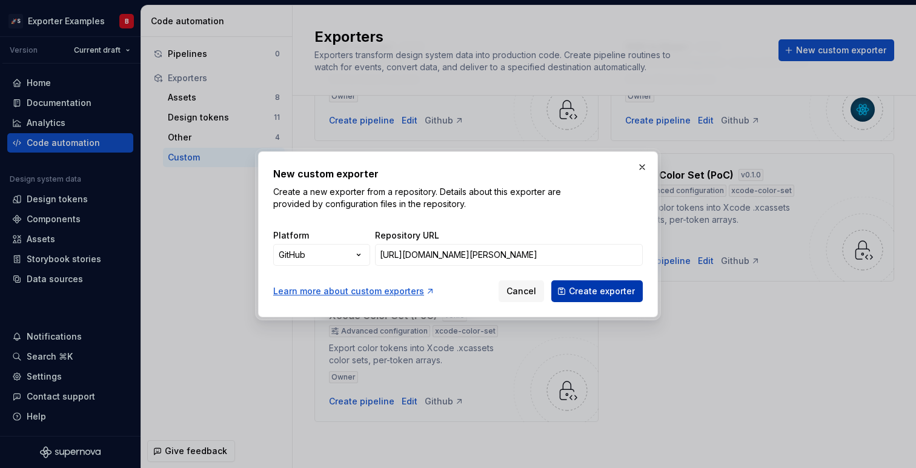
click at [621, 292] on span "Create exporter" at bounding box center [602, 291] width 66 height 12
